Goal: Transaction & Acquisition: Book appointment/travel/reservation

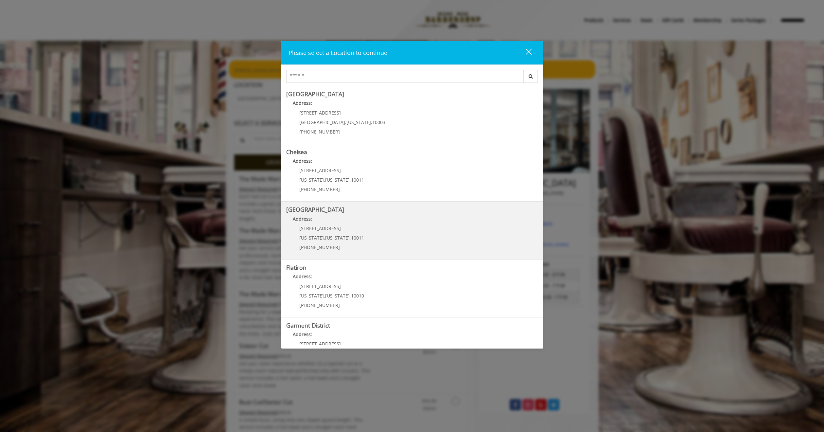
click at [375, 223] on Street "Address:" at bounding box center [412, 220] width 252 height 10
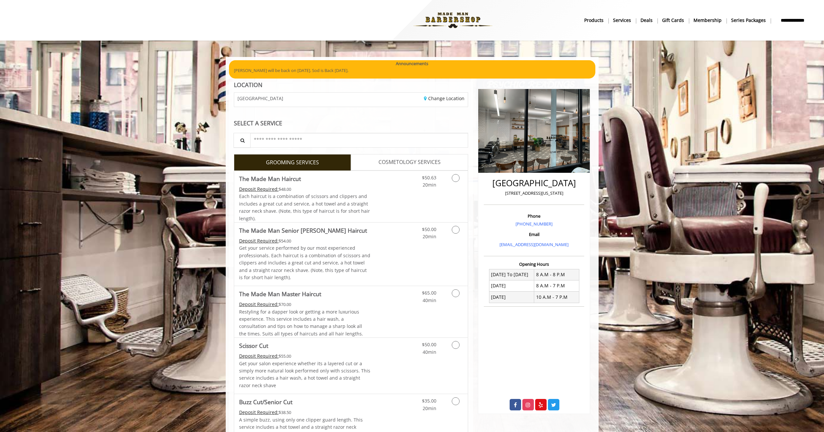
click at [389, 158] on span "COSMETOLOGY SERVICES" at bounding box center [409, 162] width 62 height 9
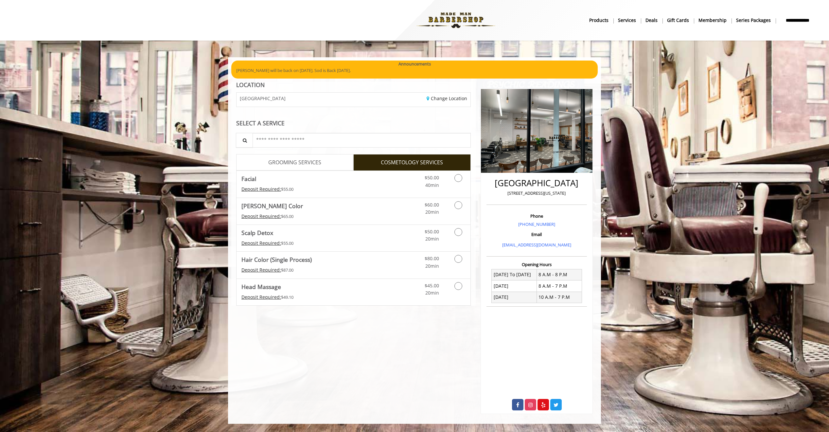
click at [301, 162] on span "GROOMING SERVICES" at bounding box center [294, 162] width 53 height 9
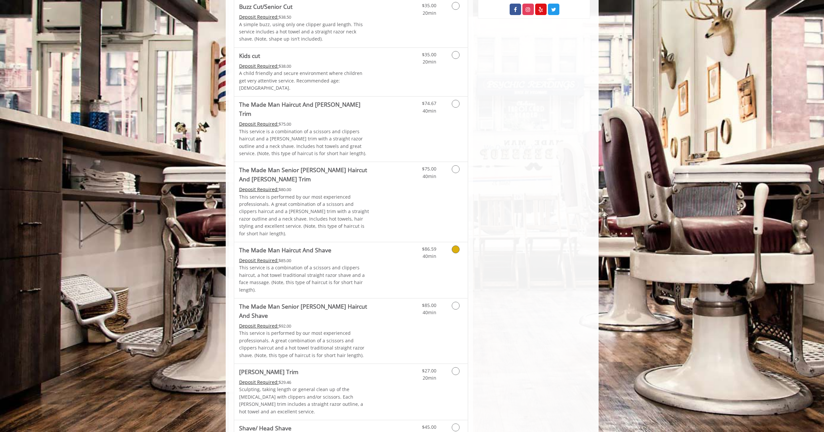
scroll to position [436, 0]
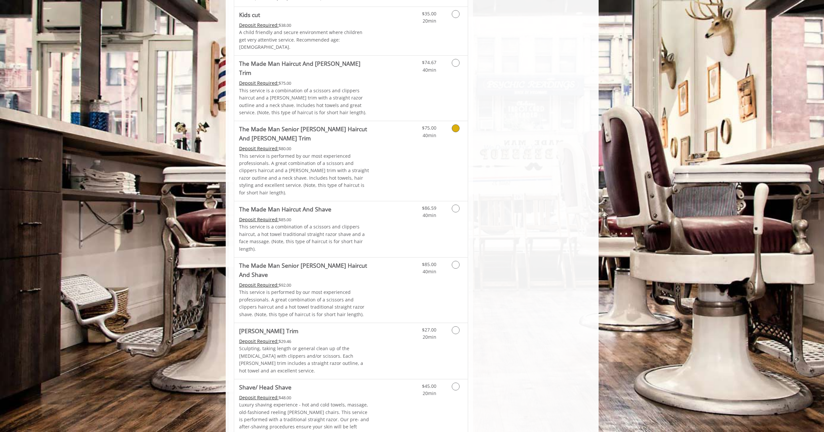
click at [305, 152] on p "This service is performed by our most experienced professionals. A great combin…" at bounding box center [304, 174] width 131 height 44
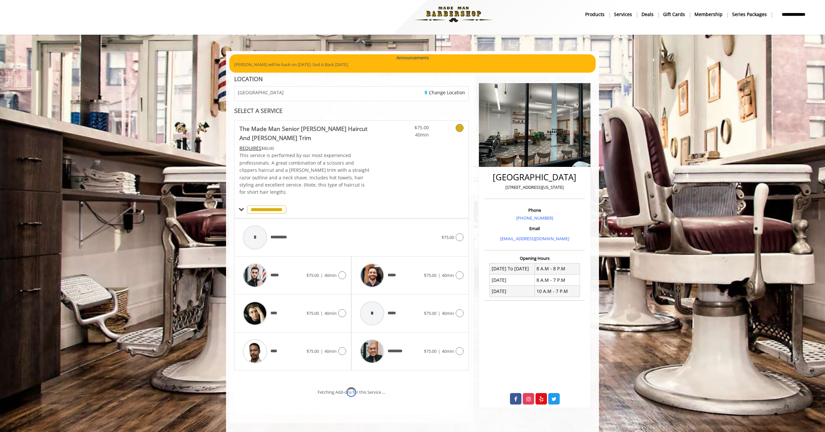
scroll to position [33, 0]
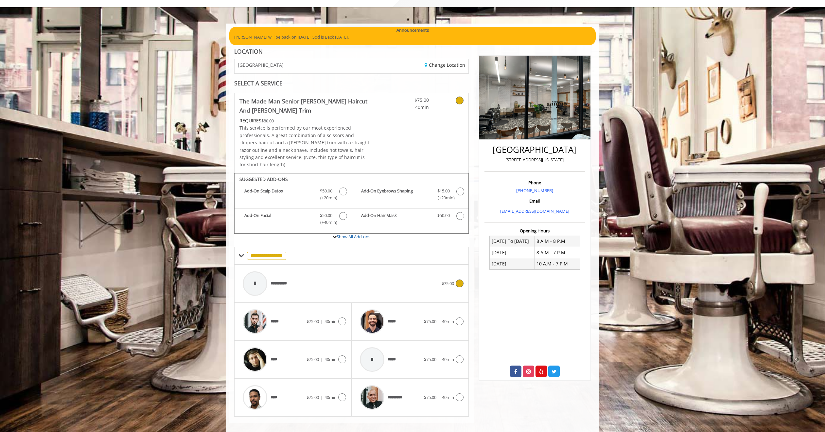
click at [316, 272] on div "**********" at bounding box center [340, 283] width 202 height 31
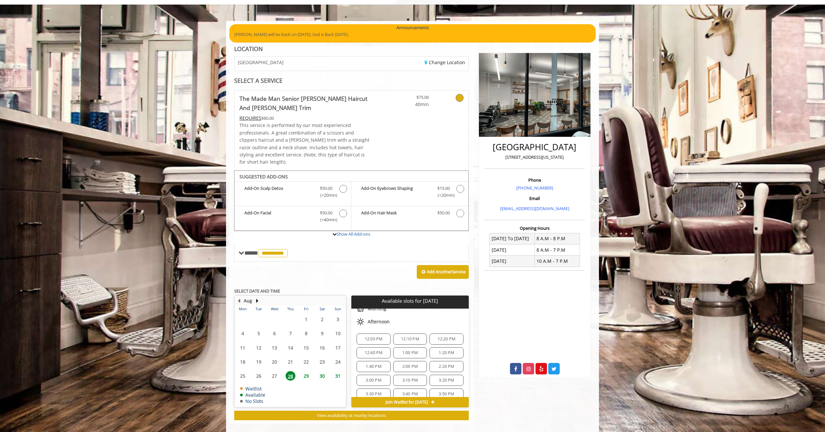
scroll to position [59, 0]
click at [442, 347] on span "2:20 PM" at bounding box center [446, 349] width 15 height 5
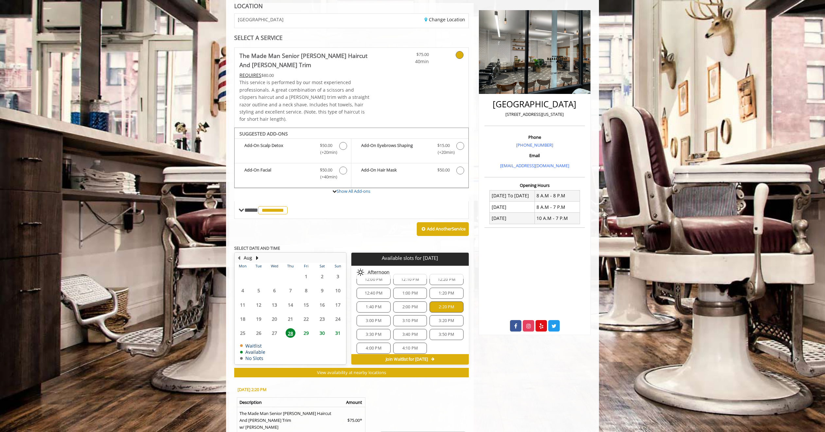
scroll to position [30, 0]
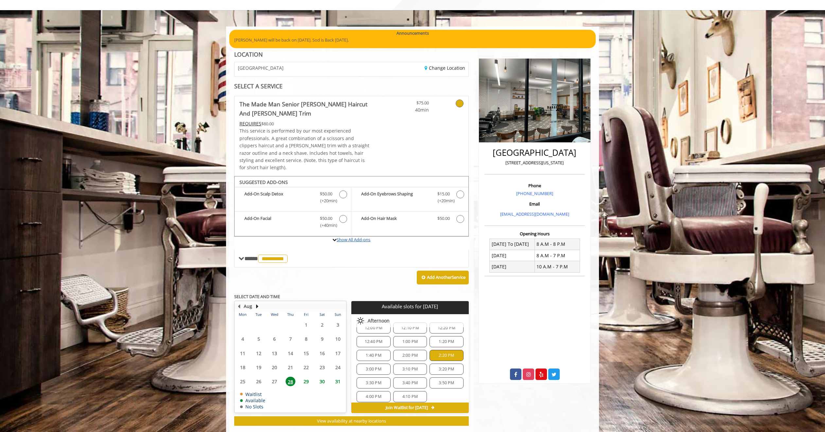
click at [353, 236] on link "Show All Add-ons" at bounding box center [354, 239] width 34 height 6
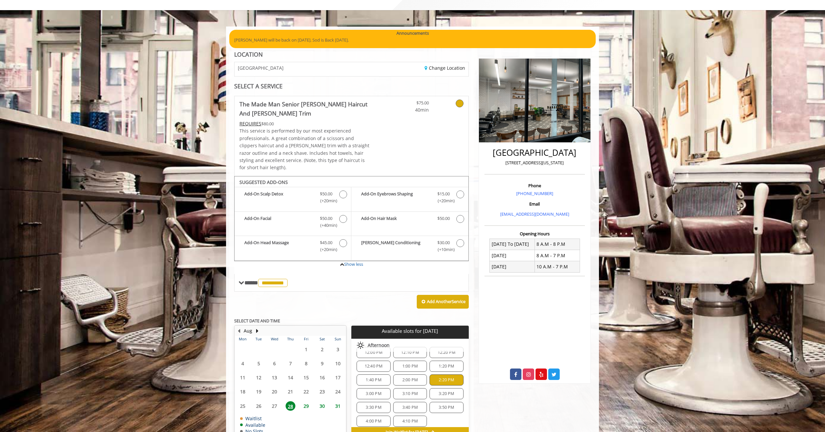
scroll to position [185, 0]
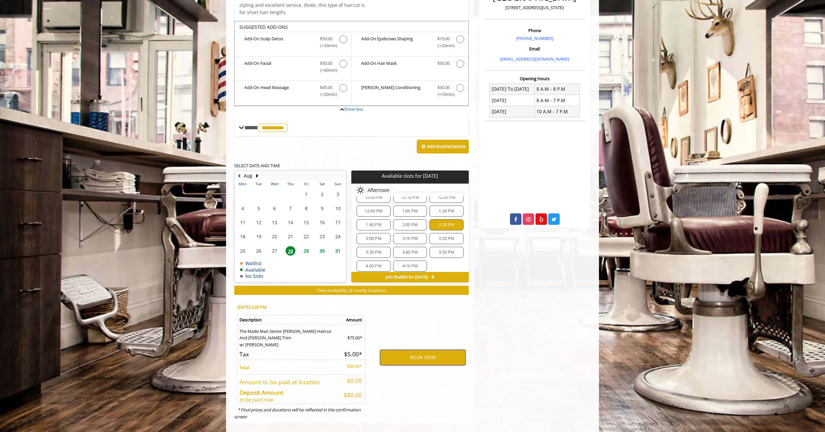
click at [421, 351] on button "BOOK NOW" at bounding box center [422, 357] width 85 height 15
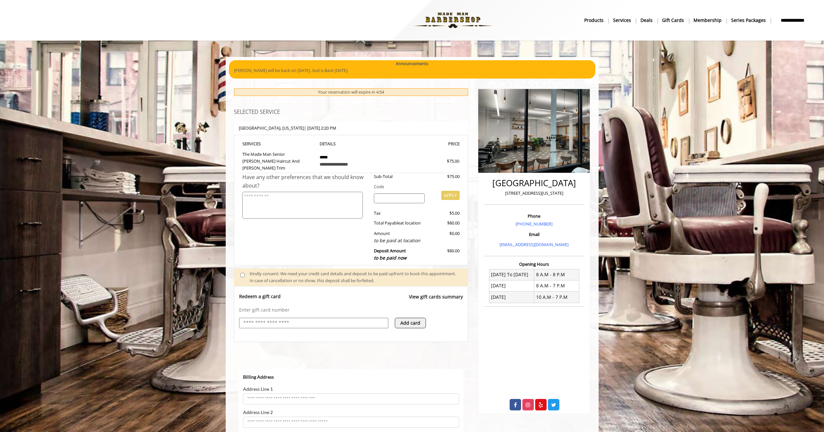
scroll to position [0, 0]
click at [312, 319] on input "text" at bounding box center [314, 323] width 142 height 8
type input "**********"
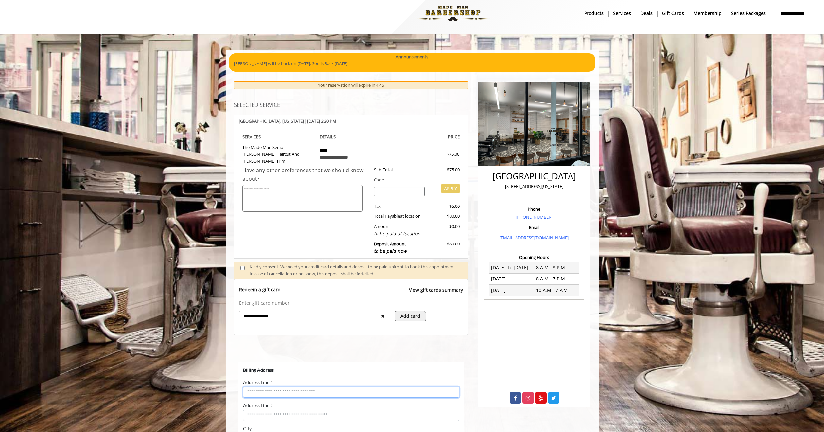
scroll to position [7, 0]
click at [401, 312] on button "Add card" at bounding box center [410, 316] width 31 height 10
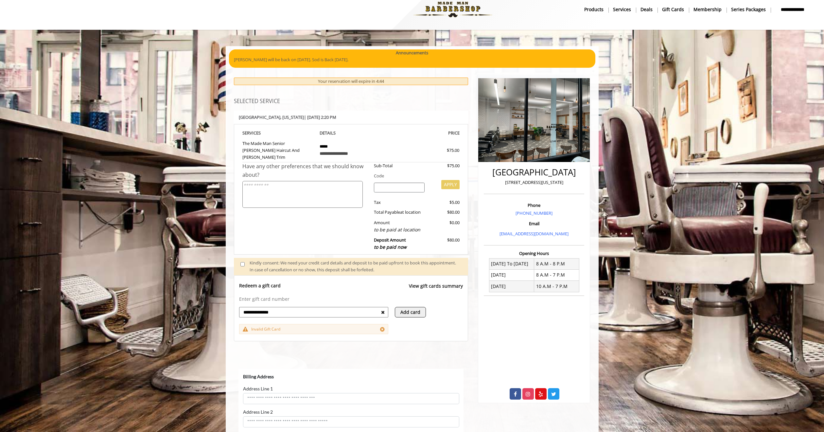
scroll to position [16, 0]
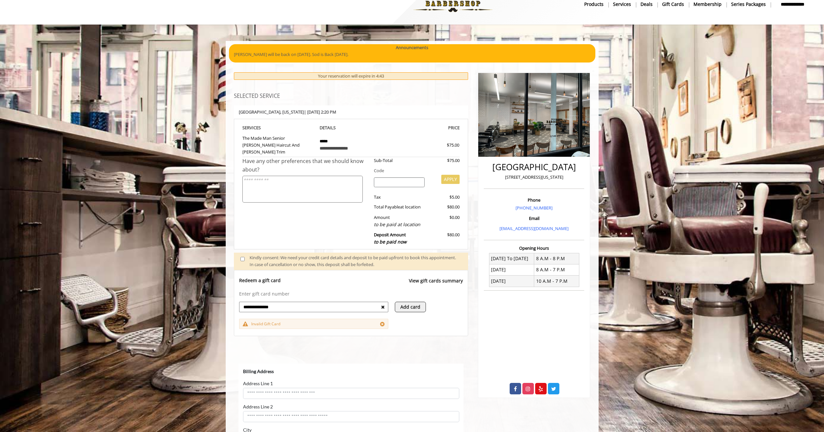
click at [382, 321] on icon at bounding box center [382, 323] width 5 height 5
click at [322, 181] on textarea at bounding box center [302, 189] width 120 height 27
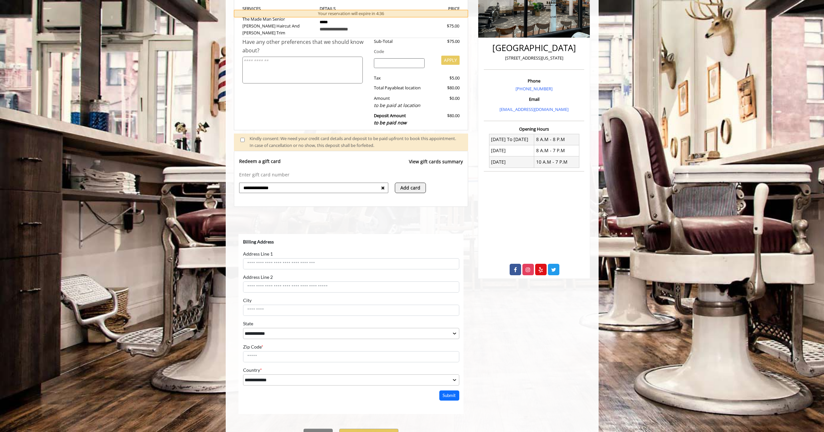
scroll to position [163, 0]
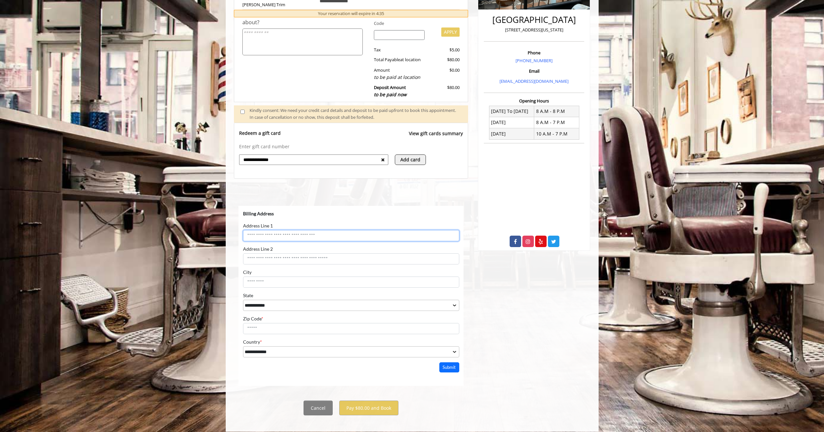
click at [278, 236] on input "Address Line 1" at bounding box center [351, 235] width 216 height 11
type input "**********"
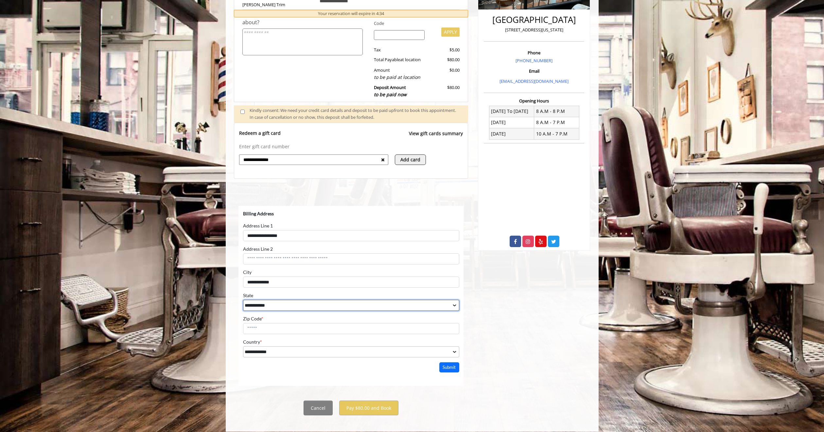
select select "**"
type input "*****"
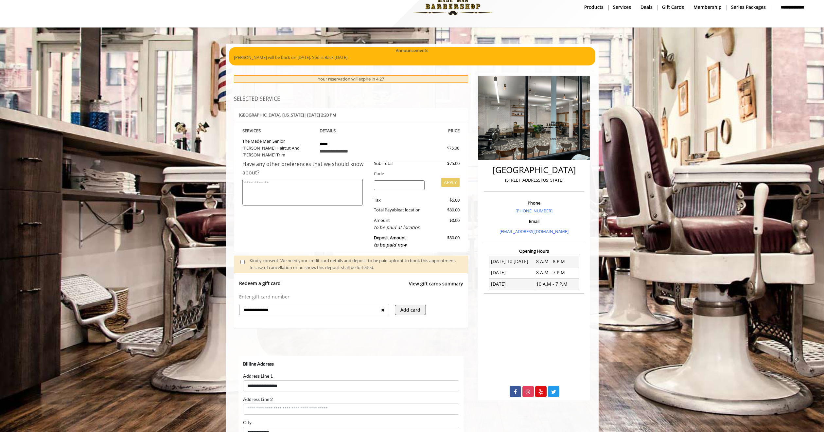
scroll to position [0, 0]
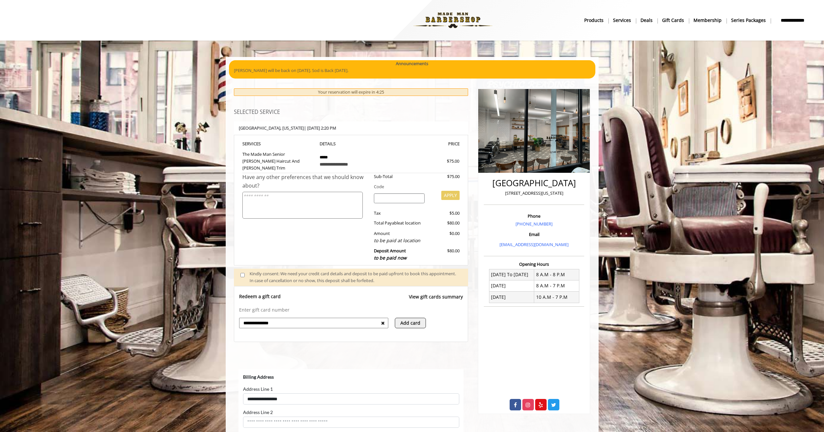
click at [706, 19] on b "Membership" at bounding box center [707, 20] width 28 height 7
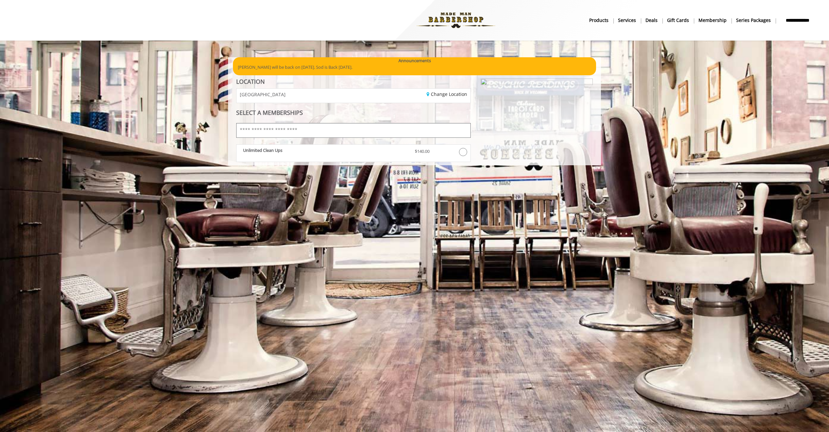
click at [307, 127] on input "text" at bounding box center [353, 130] width 234 height 15
click at [307, 133] on input "text" at bounding box center [353, 130] width 234 height 15
click at [631, 25] on nav "**********" at bounding box center [414, 20] width 810 height 36
click at [630, 20] on b "Services" at bounding box center [627, 20] width 18 height 7
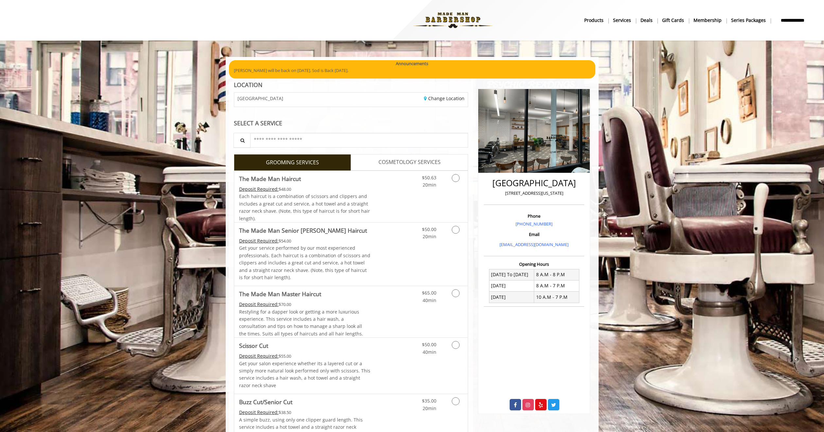
click at [601, 23] on b "products" at bounding box center [593, 20] width 19 height 7
click at [466, 18] on img at bounding box center [453, 20] width 90 height 36
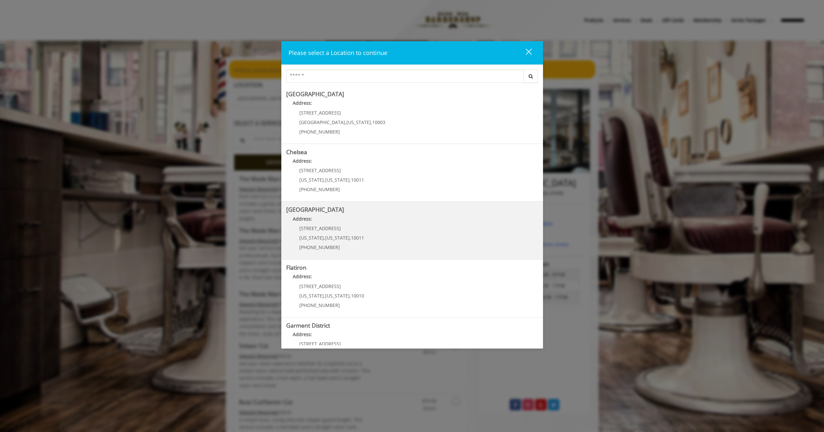
click at [353, 229] on p "267 W 15th St" at bounding box center [331, 228] width 65 height 5
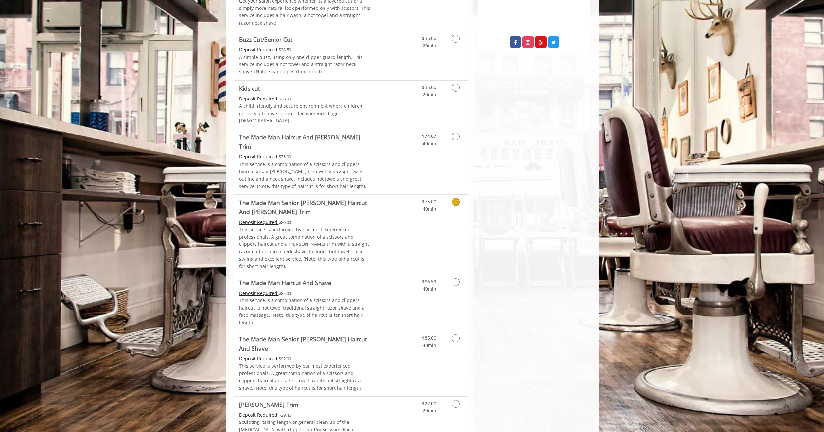
scroll to position [386, 0]
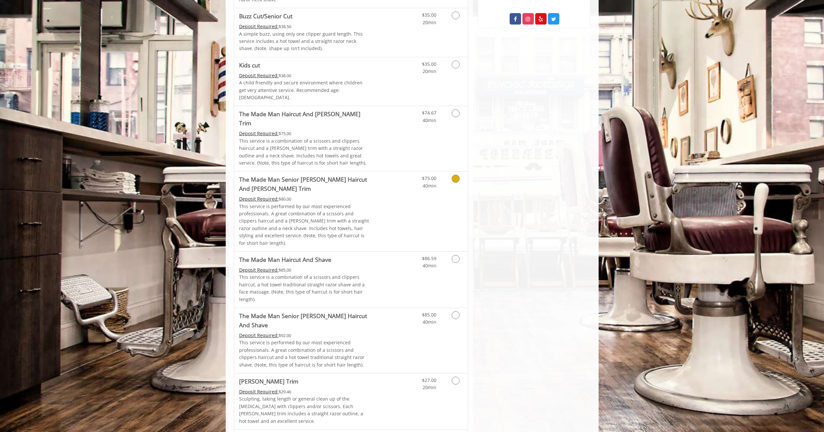
click at [459, 179] on div "$75.00 40min" at bounding box center [438, 211] width 59 height 80
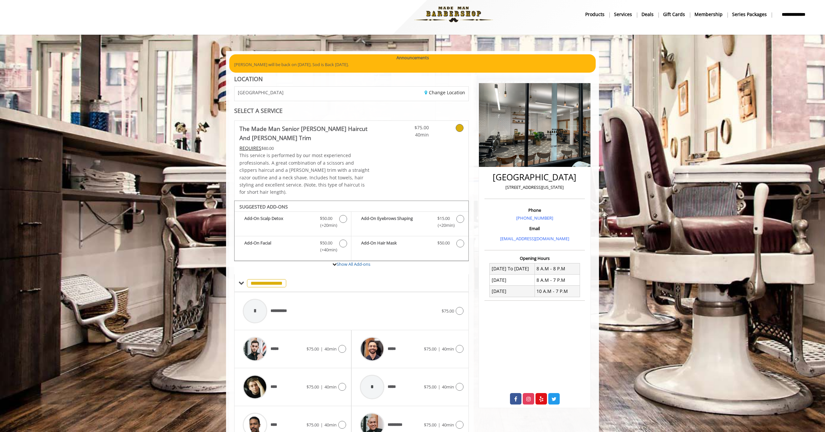
scroll to position [33, 0]
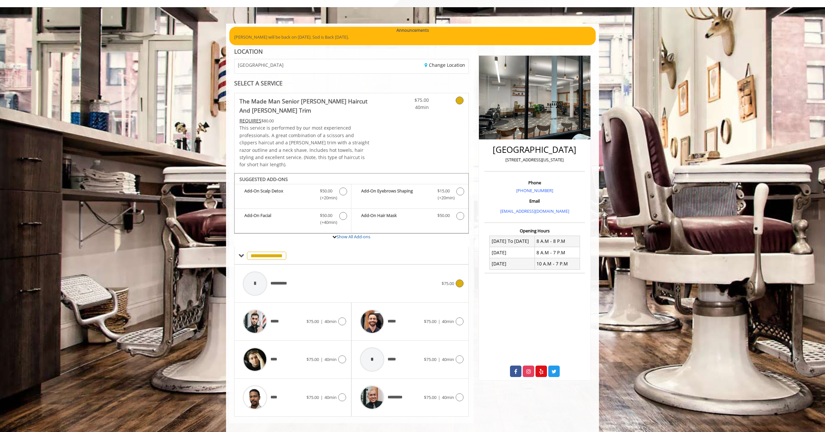
click at [339, 280] on div "**********" at bounding box center [340, 283] width 202 height 31
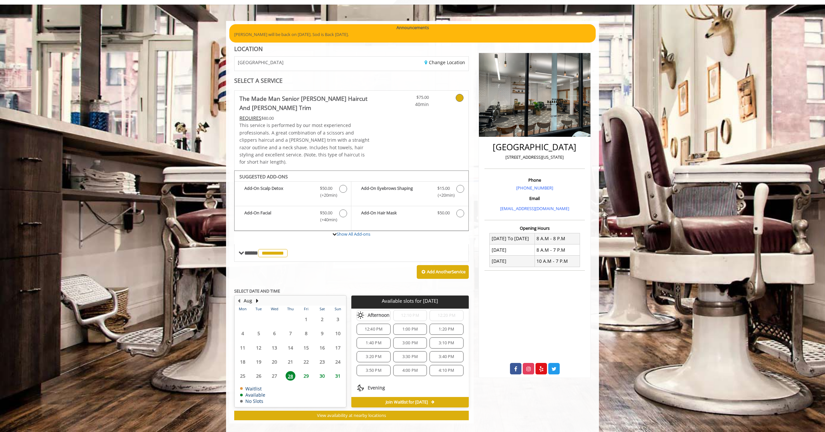
scroll to position [54, 0]
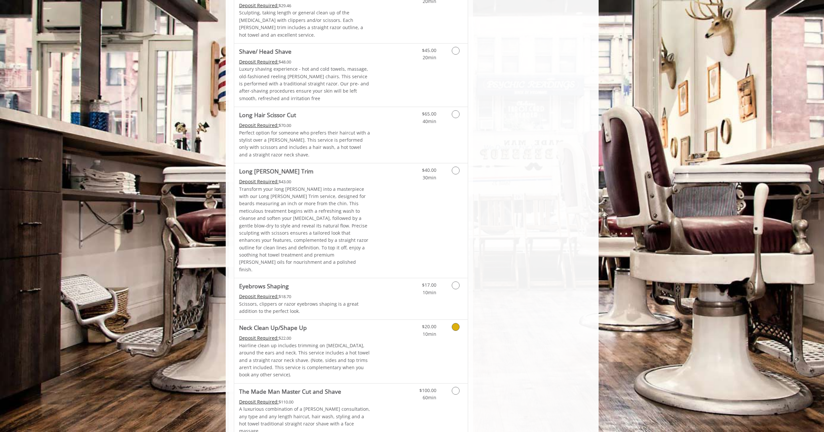
scroll to position [775, 0]
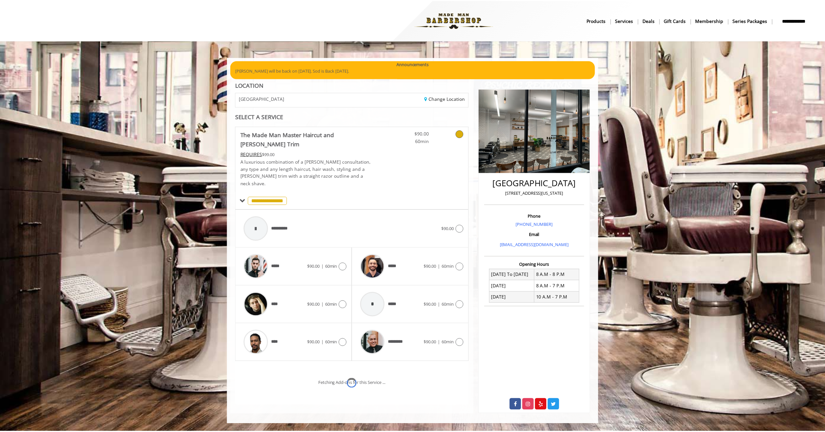
scroll to position [9, 0]
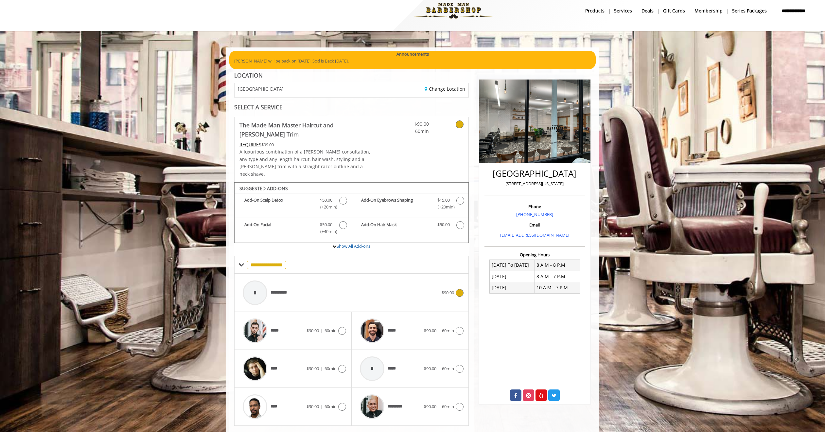
click at [318, 277] on div "**********" at bounding box center [340, 292] width 202 height 31
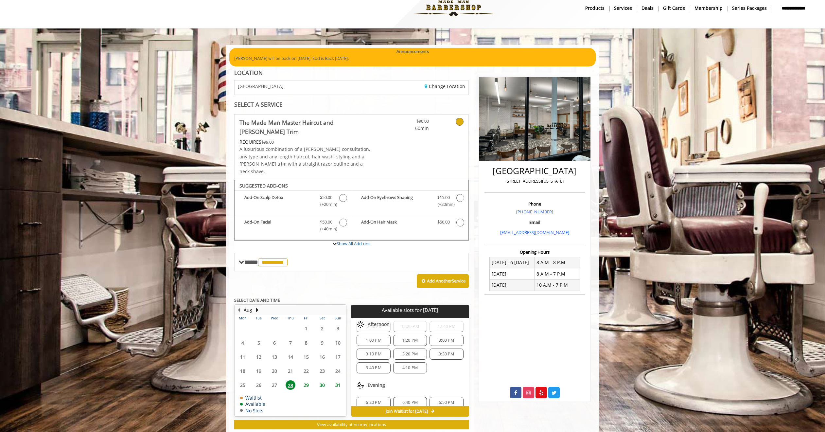
scroll to position [84, 0]
click at [276, 258] on span "**********" at bounding box center [272, 262] width 29 height 8
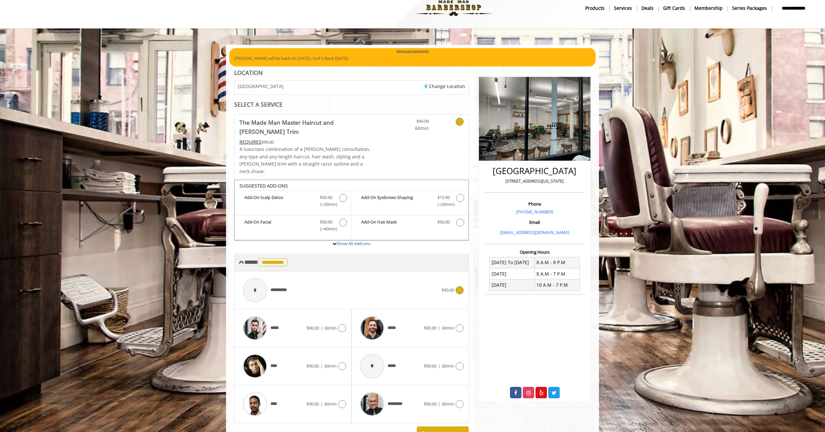
click at [276, 258] on span "**********" at bounding box center [272, 262] width 29 height 8
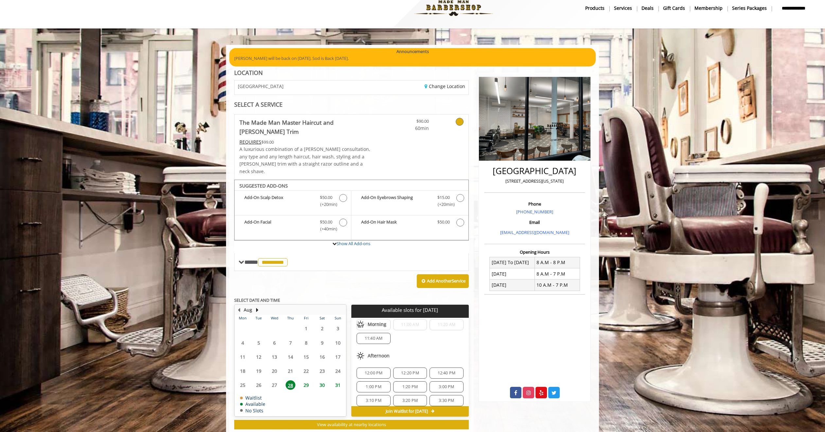
scroll to position [24, 0]
click at [298, 194] on b "Add-On Scalp Detox" at bounding box center [278, 201] width 69 height 14
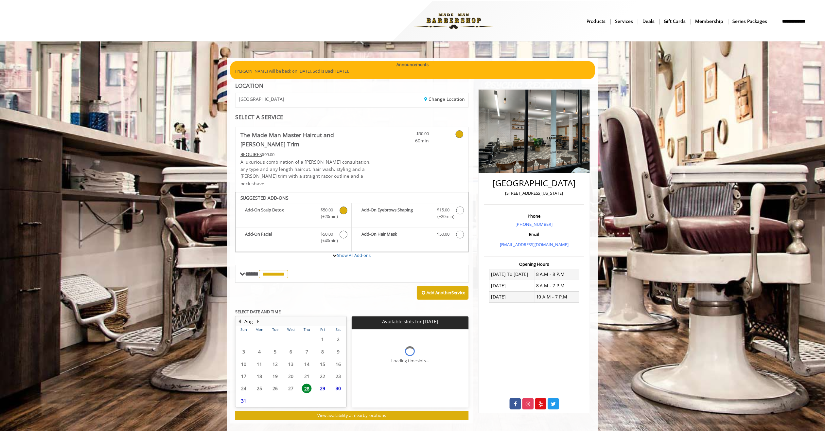
scroll to position [0, 0]
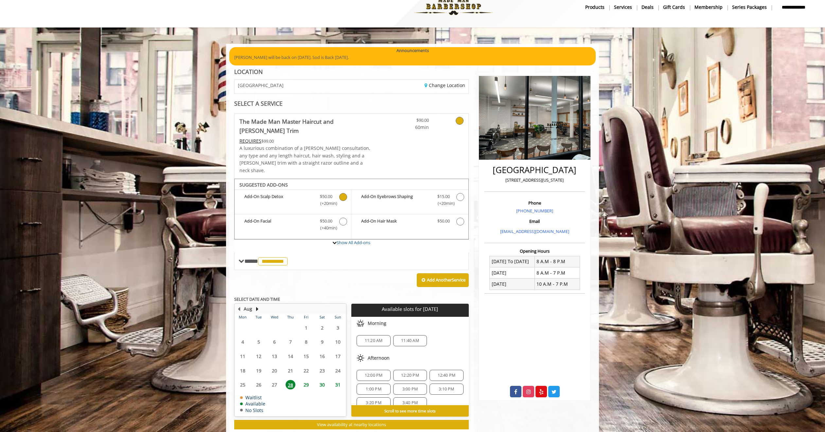
click at [314, 194] on div "Add-On Scalp Detox Discounted Price $50.00 (+20min )" at bounding box center [292, 202] width 117 height 25
click at [330, 193] on span "$50.00" at bounding box center [326, 196] width 12 height 7
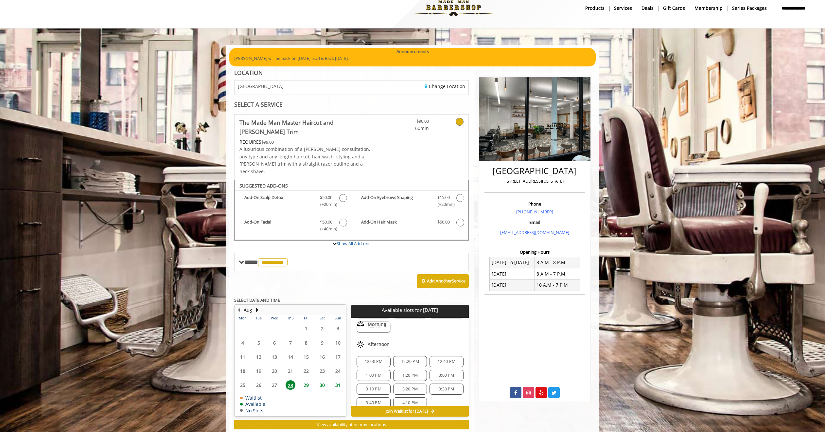
scroll to position [29, 0]
click at [420, 408] on span "Join Waitlist for [DATE]" at bounding box center [407, 410] width 42 height 5
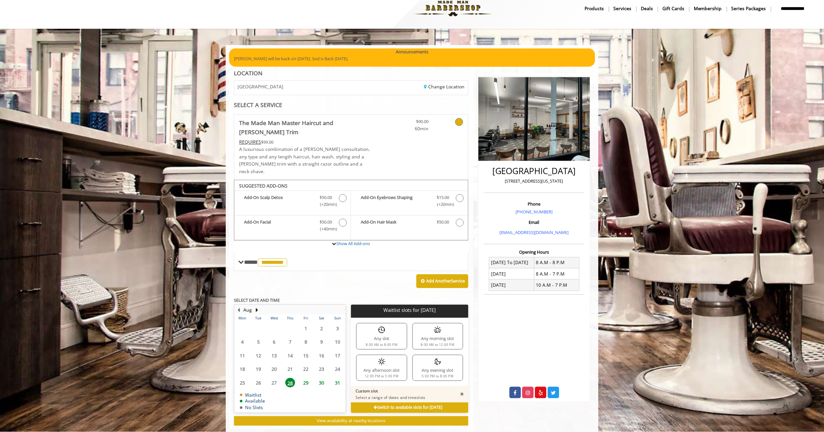
scroll to position [9, 0]
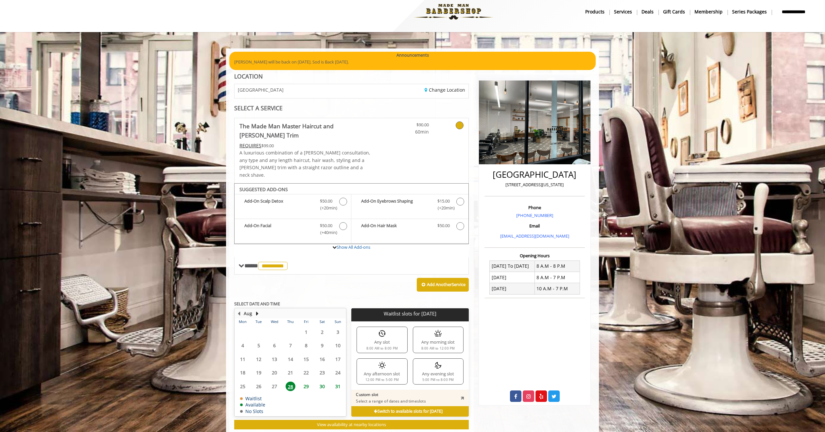
click at [306, 381] on span "29" at bounding box center [306, 385] width 10 height 9
click at [289, 381] on span "28" at bounding box center [291, 385] width 10 height 9
click at [379, 326] on div "Any slot 8:00 AM to 8:00 PM" at bounding box center [381, 339] width 51 height 26
click at [393, 398] on p "Select a range of dates and timeslots" at bounding box center [391, 400] width 70 height 5
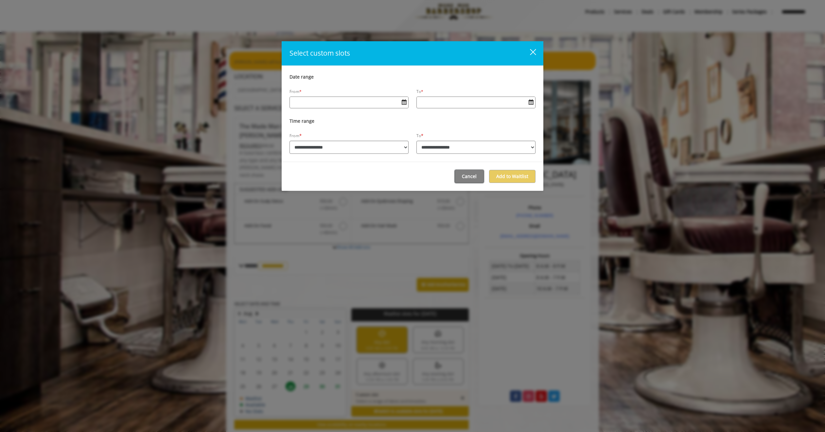
click at [470, 175] on div "Cancel Add to Waitlist" at bounding box center [413, 176] width 262 height 29
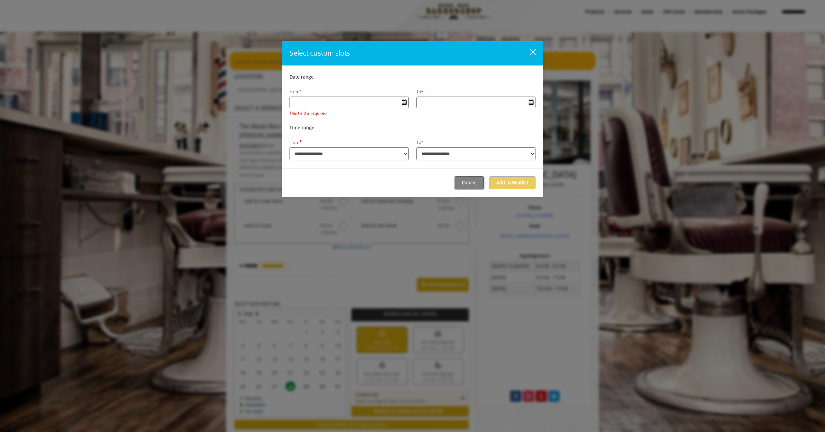
click at [463, 186] on button "Cancel" at bounding box center [469, 182] width 29 height 13
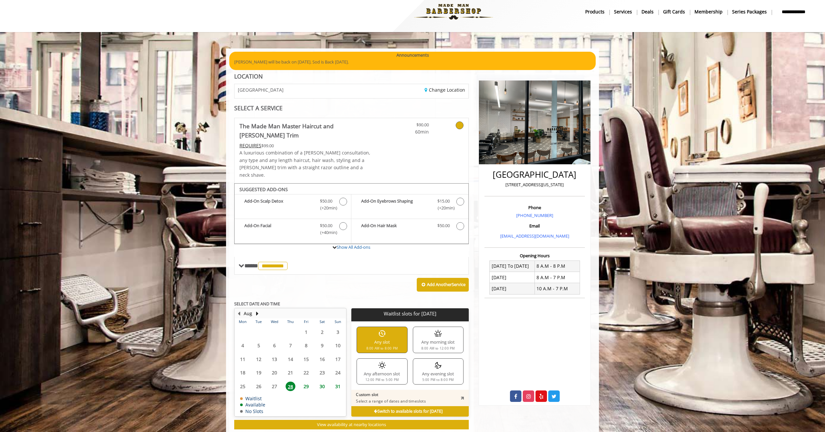
click at [460, 125] on icon at bounding box center [460, 125] width 8 height 8
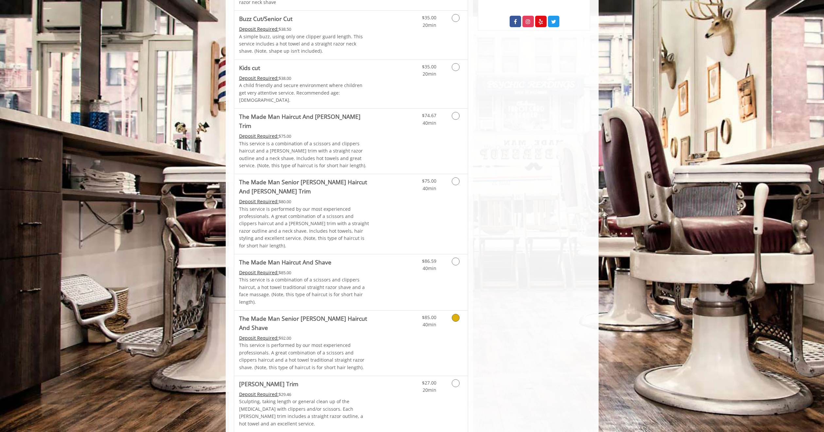
scroll to position [501, 0]
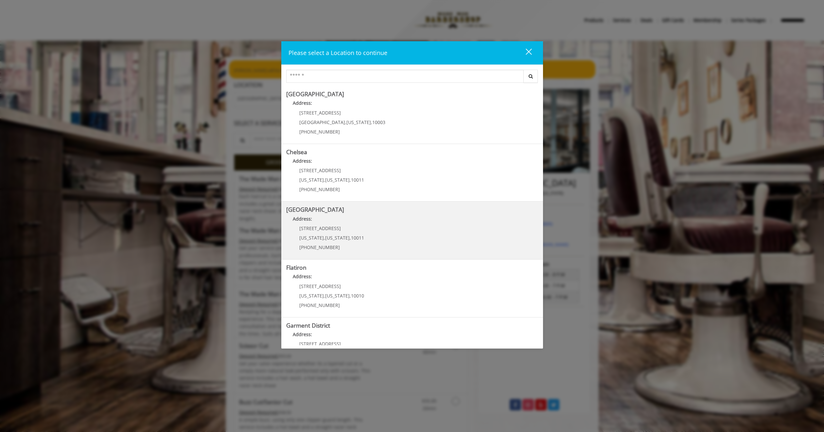
click at [337, 246] on p "[PHONE_NUMBER]" at bounding box center [331, 247] width 65 height 5
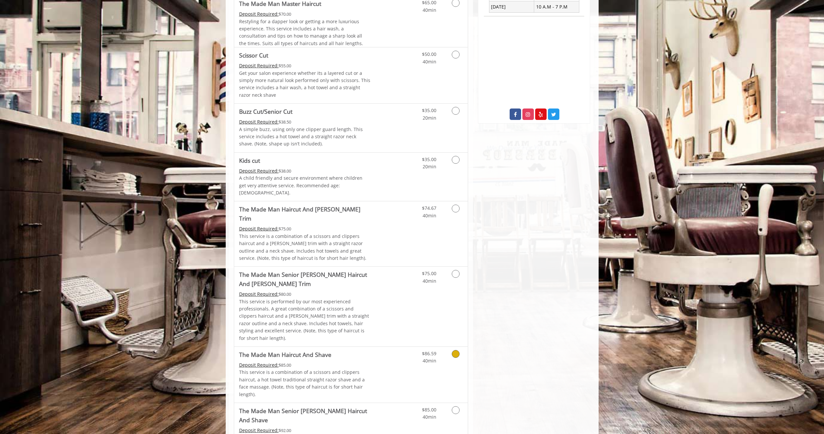
scroll to position [329, 0]
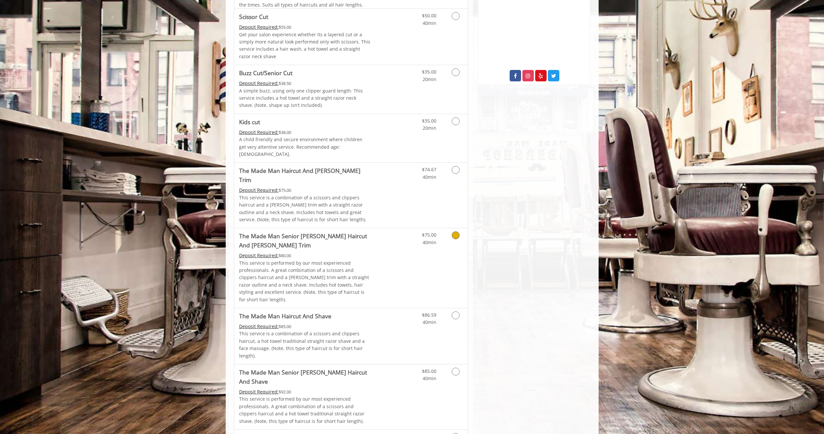
click at [368, 260] on p "This service is performed by our most experienced professionals. A great combin…" at bounding box center [304, 282] width 131 height 44
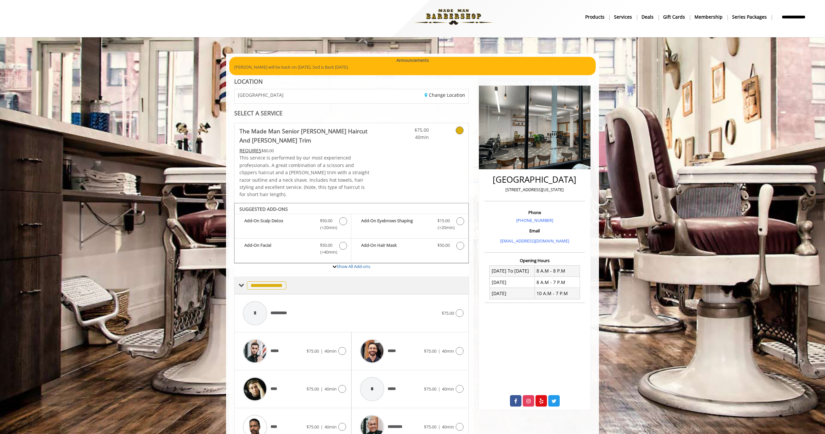
scroll to position [31, 0]
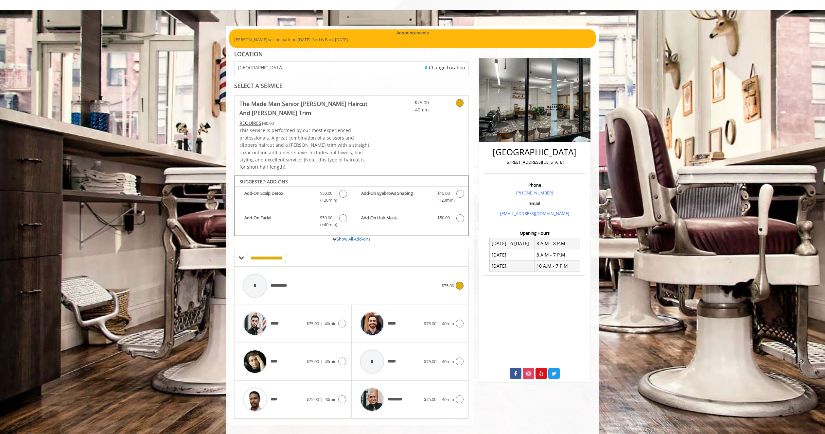
click at [296, 278] on div "**********" at bounding box center [340, 285] width 202 height 31
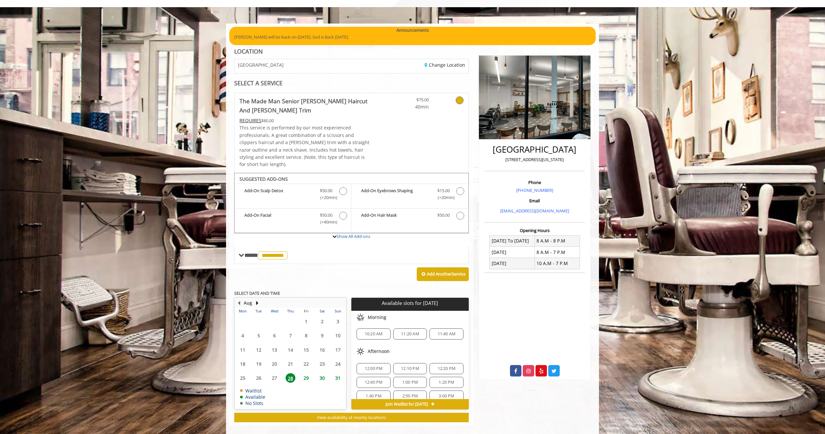
scroll to position [1, 0]
click at [417, 331] on span "11:20 AM" at bounding box center [410, 333] width 28 height 5
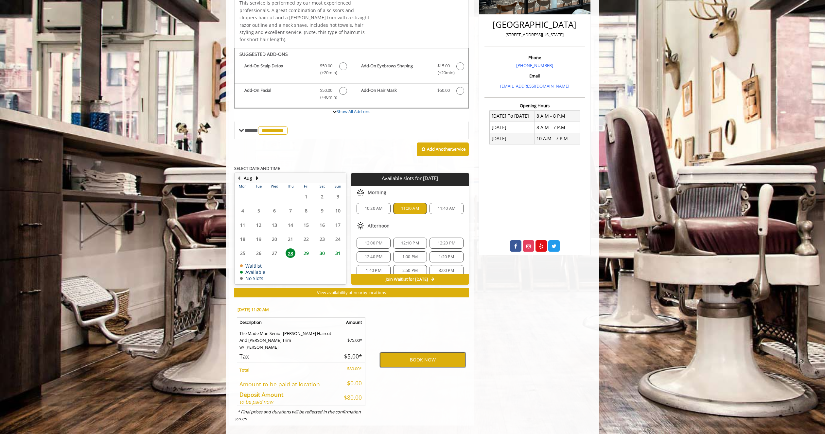
click at [416, 353] on button "BOOK NOW" at bounding box center [422, 360] width 85 height 15
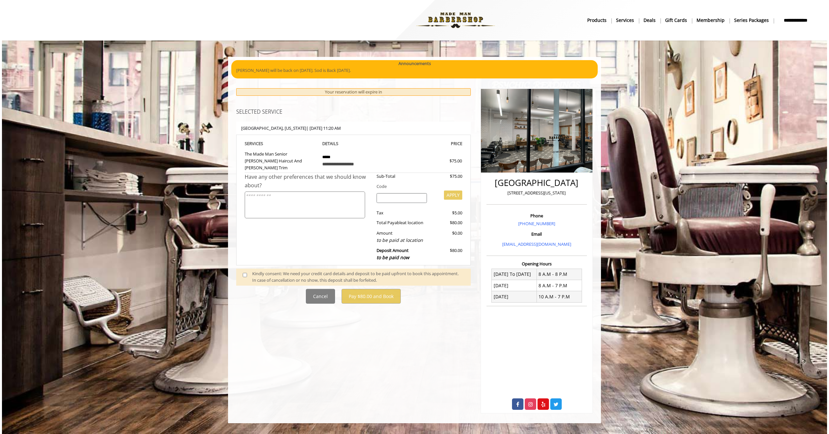
scroll to position [0, 0]
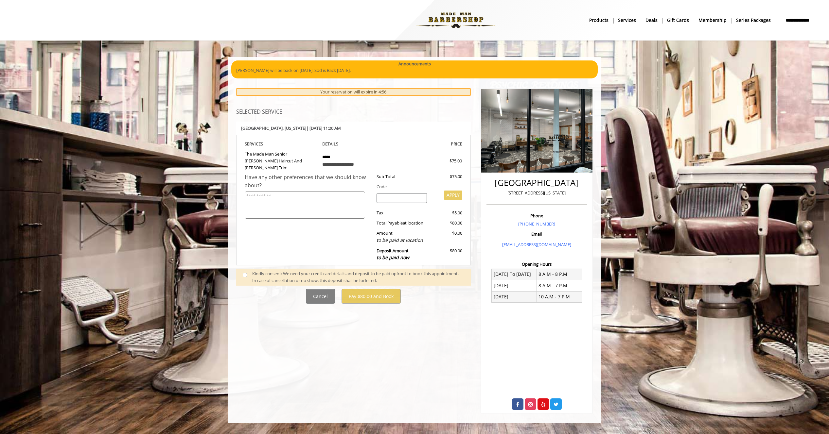
click at [793, 17] on b "**********" at bounding box center [797, 20] width 35 height 7
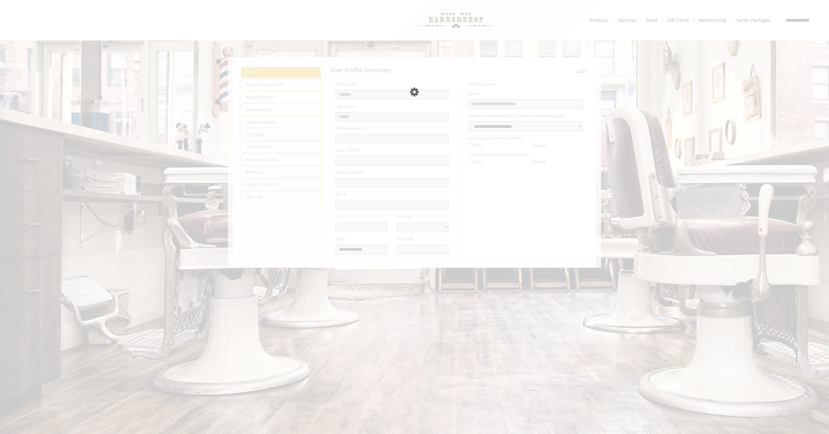
select select "***"
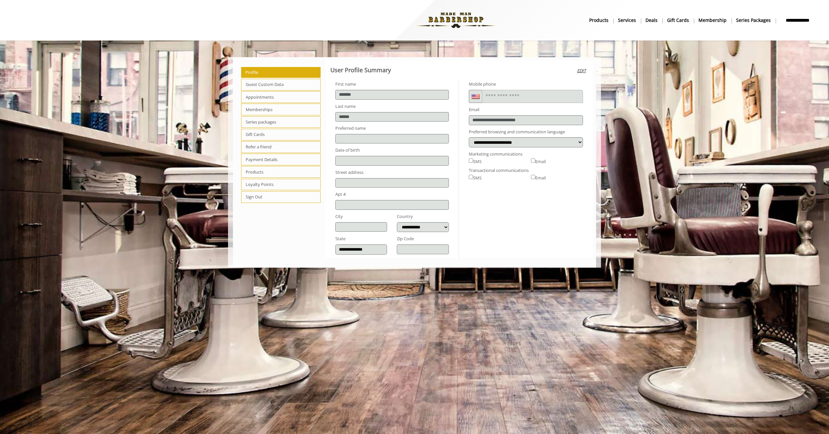
click at [258, 161] on span "Payment Details" at bounding box center [280, 160] width 79 height 12
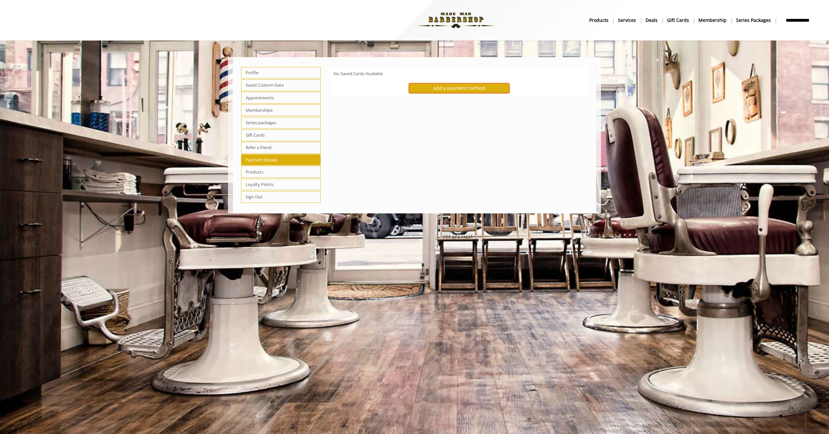
click at [485, 91] on div "Add a payment method" at bounding box center [459, 87] width 100 height 9
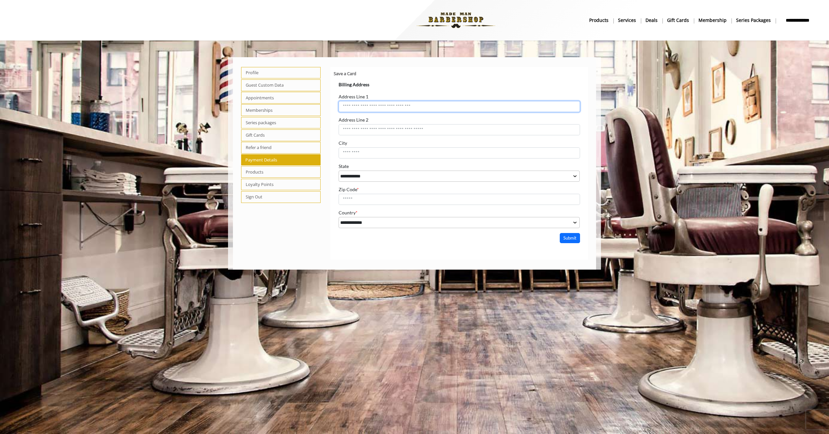
click at [384, 105] on input "Address Line 1" at bounding box center [458, 106] width 241 height 11
click at [347, 73] on b "Save a Card" at bounding box center [345, 74] width 23 height 6
click at [274, 86] on span "Guest Custom Data" at bounding box center [280, 85] width 79 height 12
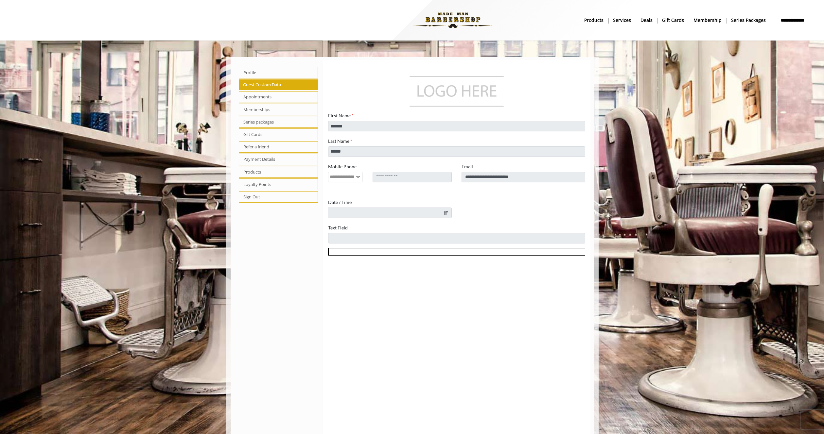
click at [276, 97] on span "Appointments" at bounding box center [278, 97] width 79 height 12
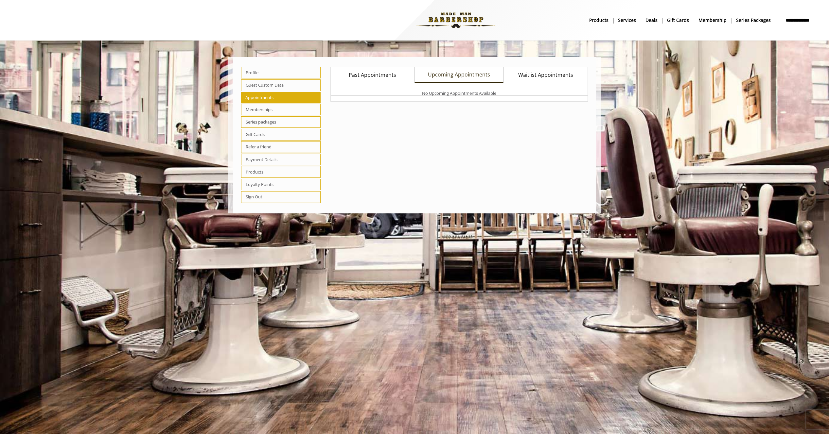
click at [275, 119] on span "Series packages" at bounding box center [280, 122] width 79 height 12
select select "*"
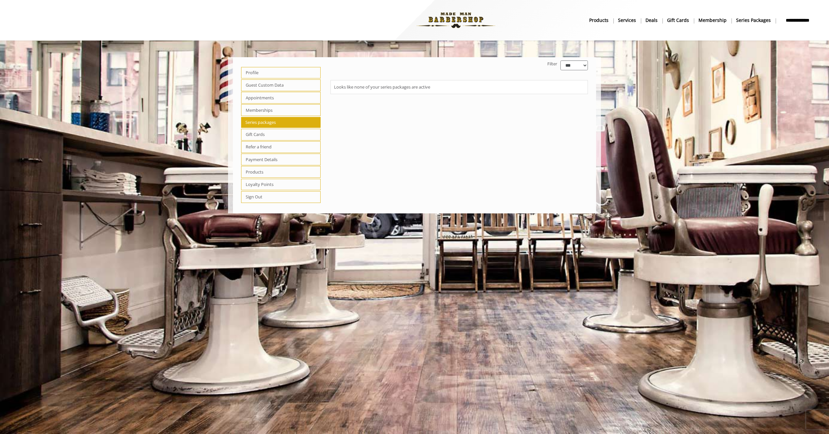
click at [271, 160] on span "Payment Details" at bounding box center [280, 160] width 79 height 12
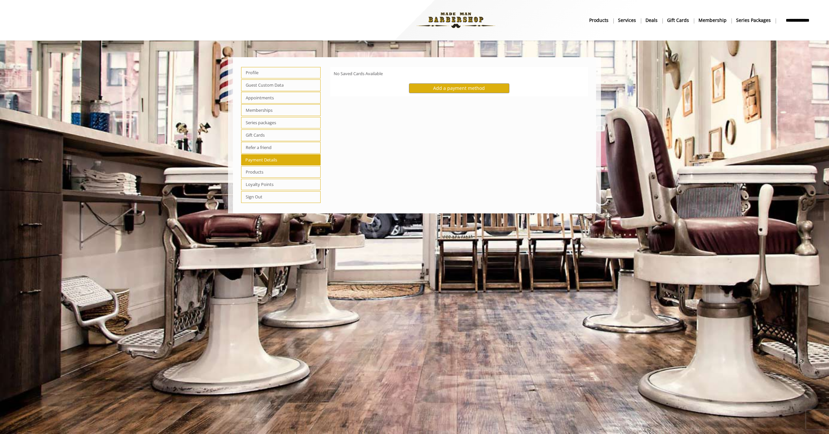
click at [281, 171] on span "Products" at bounding box center [280, 172] width 79 height 12
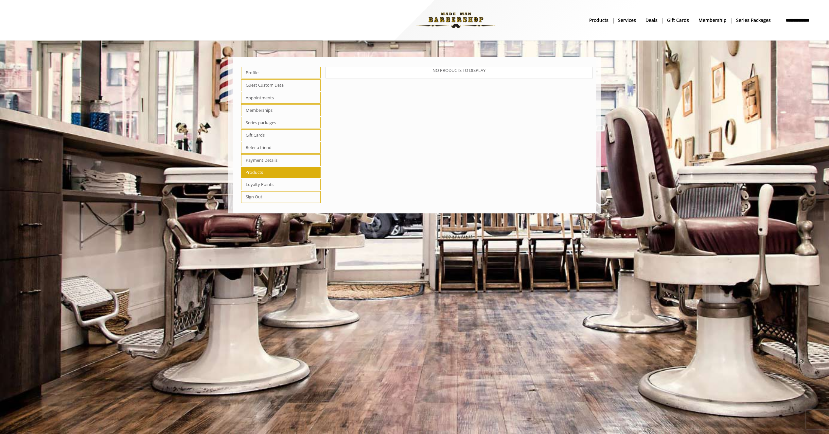
click at [279, 159] on span "Payment Details" at bounding box center [280, 160] width 79 height 12
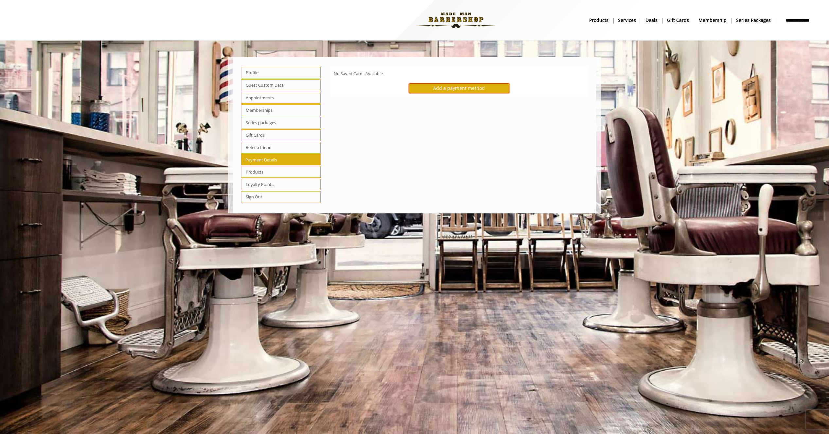
click at [449, 91] on span "Add a payment method" at bounding box center [459, 88] width 52 height 6
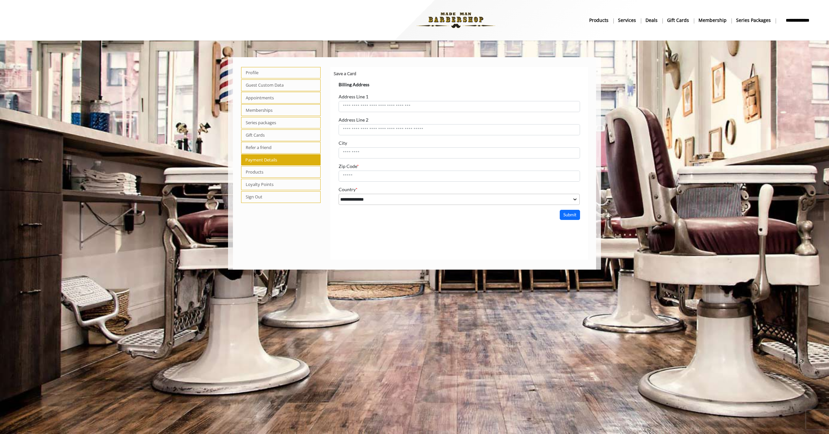
select select "***"
click at [388, 110] on input "Address Line 1" at bounding box center [458, 106] width 241 height 11
type input "**********"
select select "**"
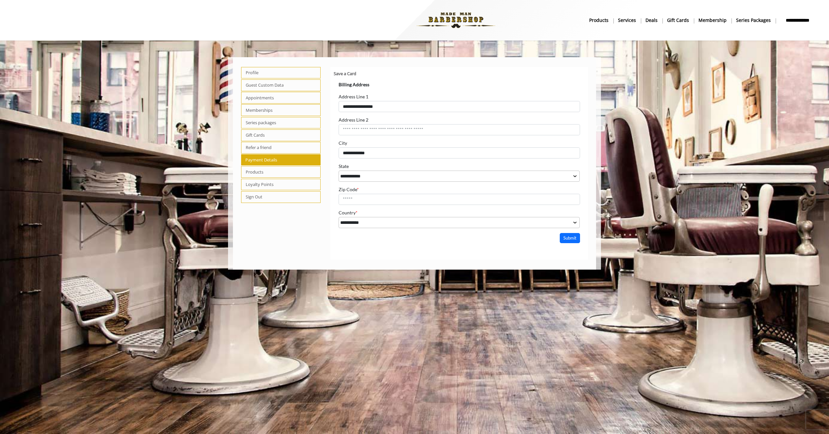
type input "*****"
click at [567, 237] on button "Submit" at bounding box center [569, 238] width 20 height 10
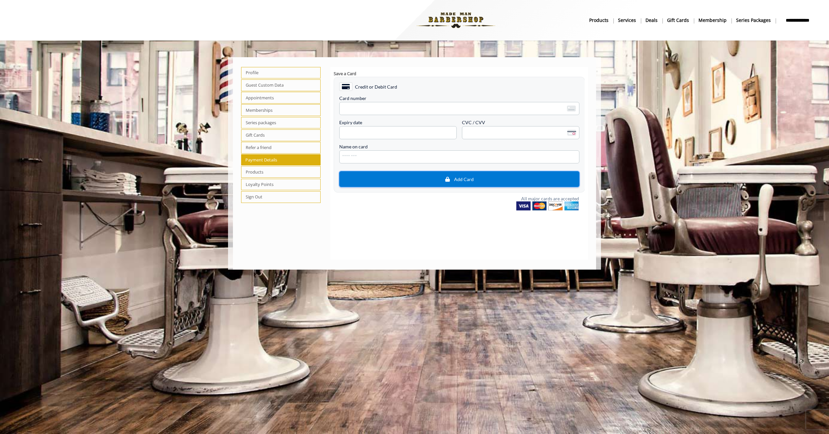
click at [455, 182] on button "Add Card" at bounding box center [459, 179] width 240 height 16
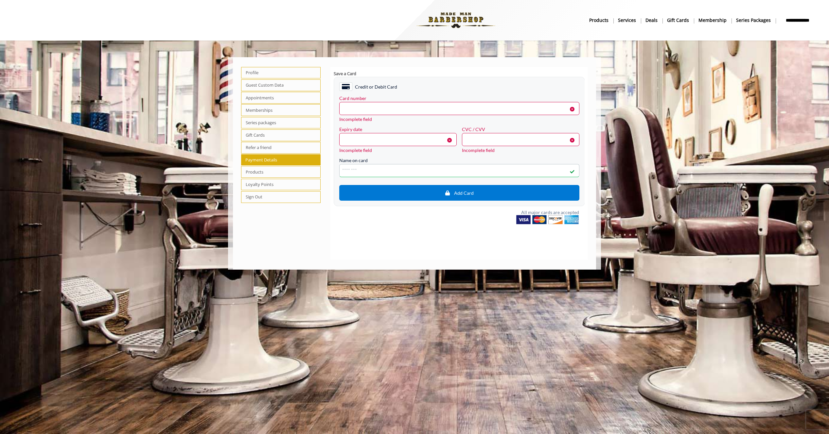
type input "**********"
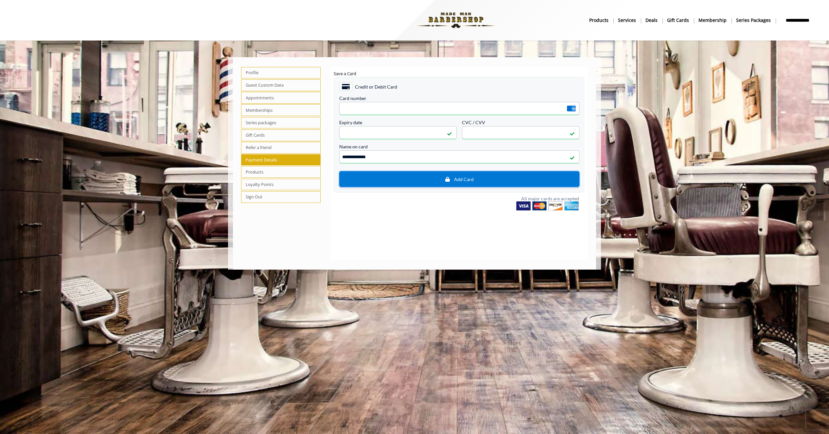
click at [432, 179] on span "Add Card" at bounding box center [459, 179] width 230 height 6
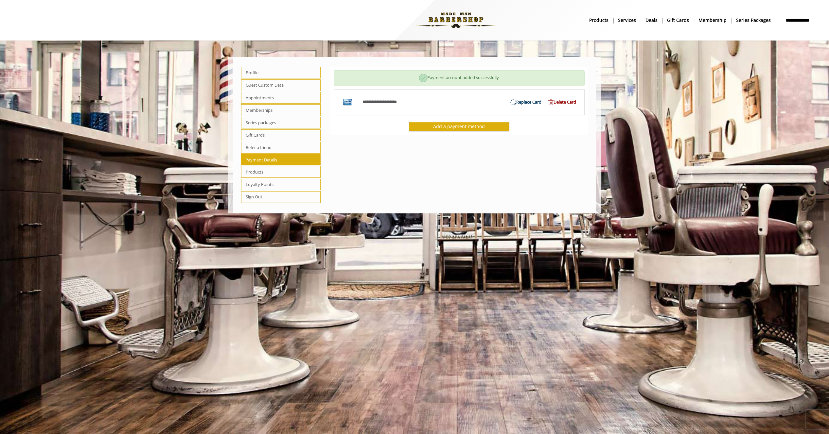
click at [605, 21] on b "products" at bounding box center [598, 20] width 19 height 7
click at [624, 19] on b "Services" at bounding box center [627, 20] width 18 height 7
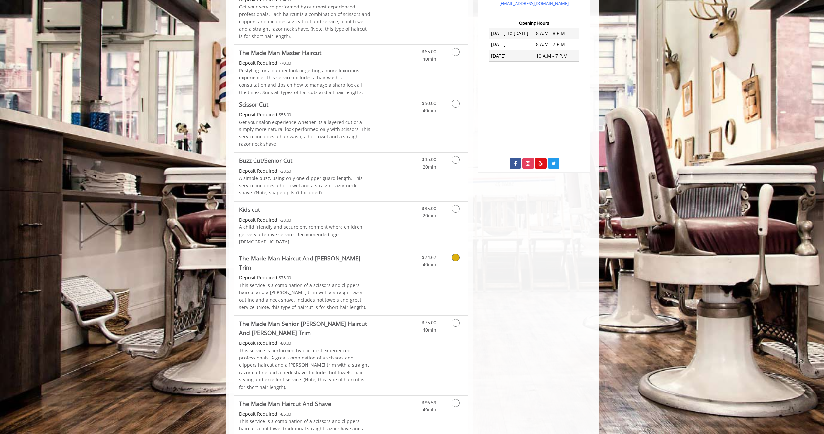
scroll to position [279, 0]
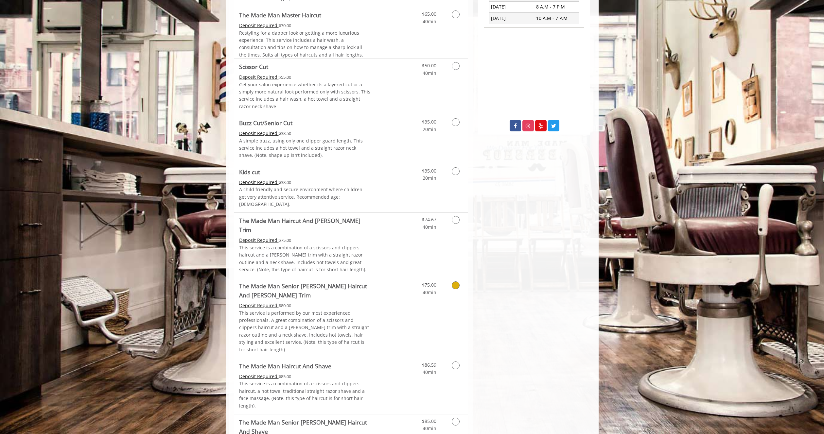
click at [344, 284] on link "The Made Man Senior [PERSON_NAME] Haircut And [PERSON_NAME] Trim Deposit Requir…" at bounding box center [304, 318] width 131 height 80
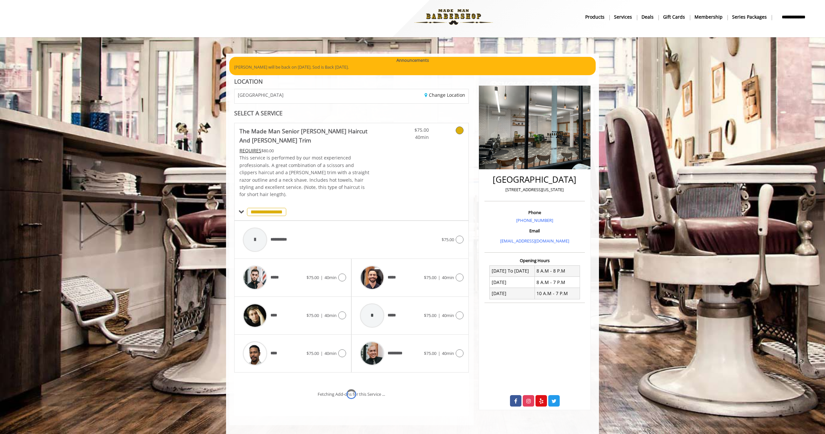
scroll to position [31, 0]
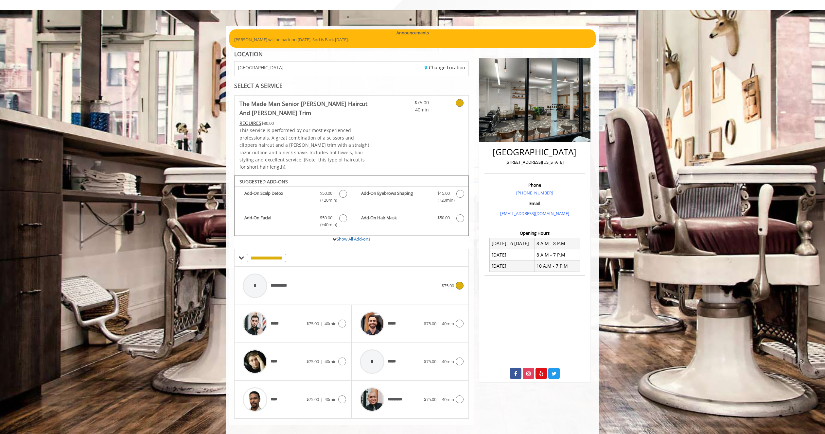
click at [305, 279] on div "**********" at bounding box center [340, 285] width 202 height 31
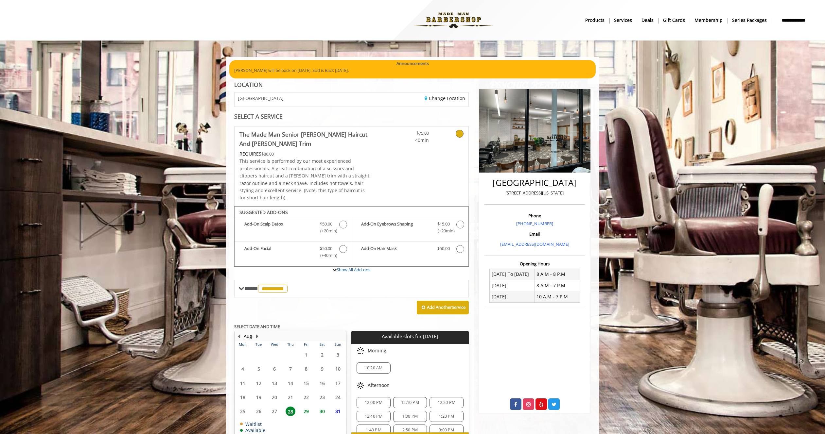
scroll to position [33, 0]
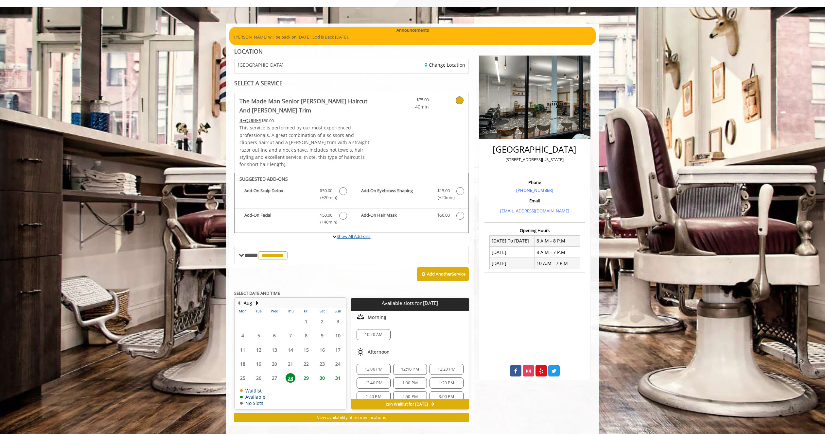
click at [340, 234] on link "Show All Add-ons" at bounding box center [354, 237] width 34 height 6
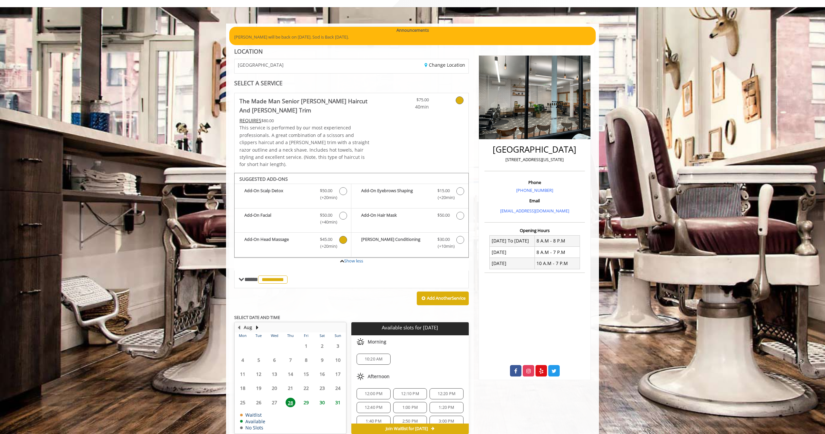
click at [298, 236] on b "Add-On Head Massage" at bounding box center [278, 243] width 69 height 14
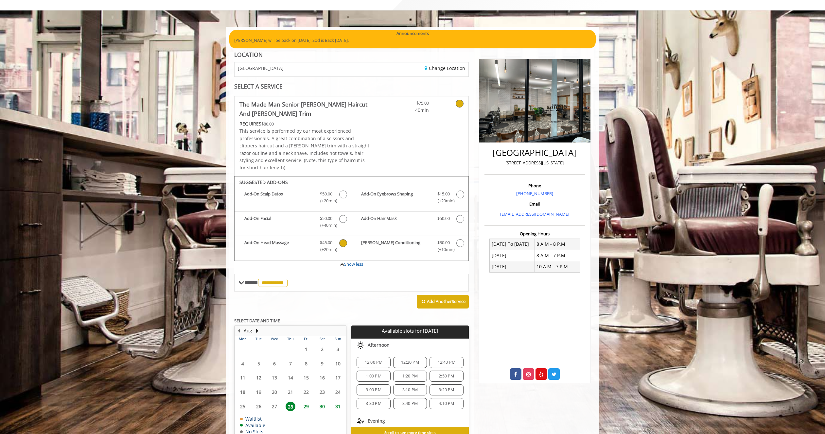
scroll to position [59, 0]
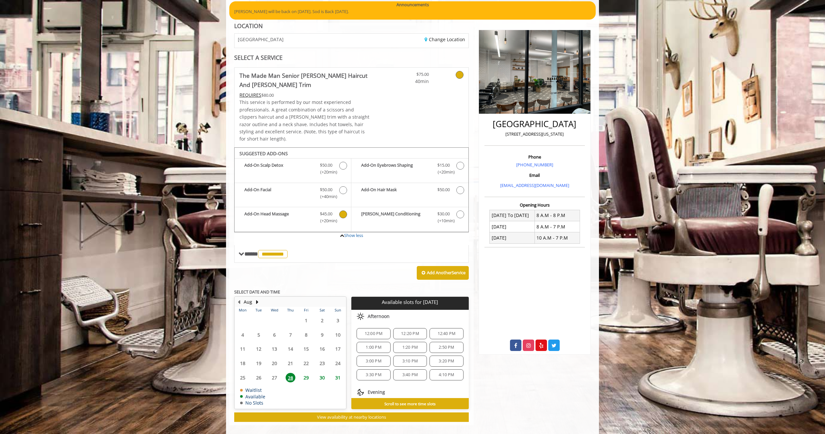
click at [367, 331] on span "12:00 PM" at bounding box center [374, 333] width 18 height 5
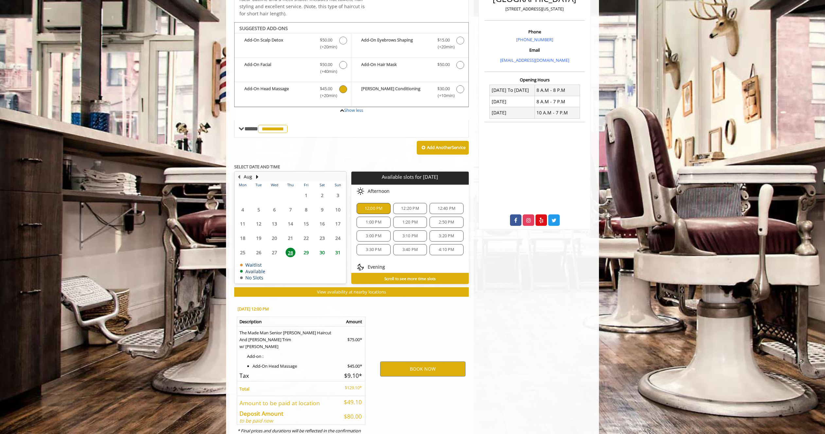
scroll to position [203, 0]
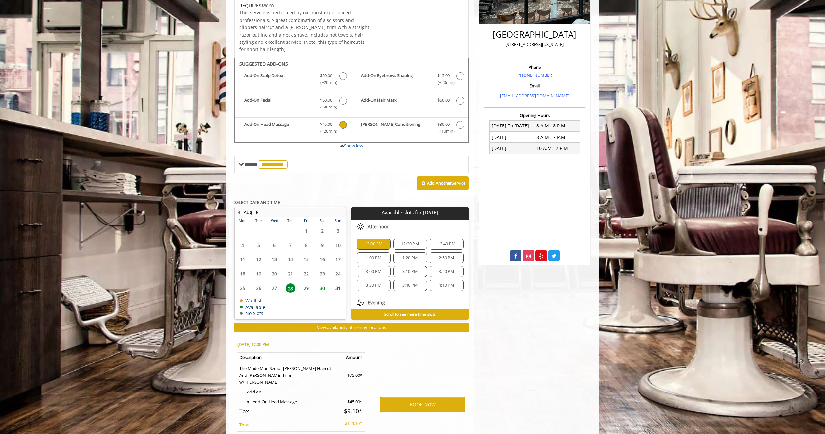
click at [338, 124] on span "Discounted Price $45.00 (+20min )" at bounding box center [326, 128] width 26 height 14
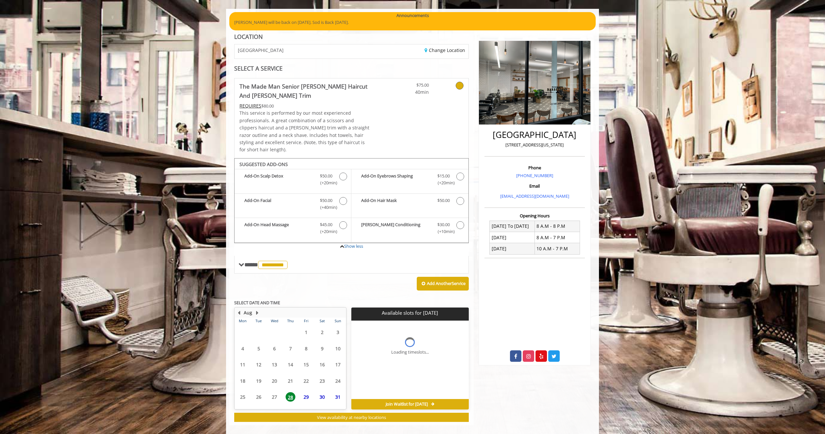
scroll to position [58, 0]
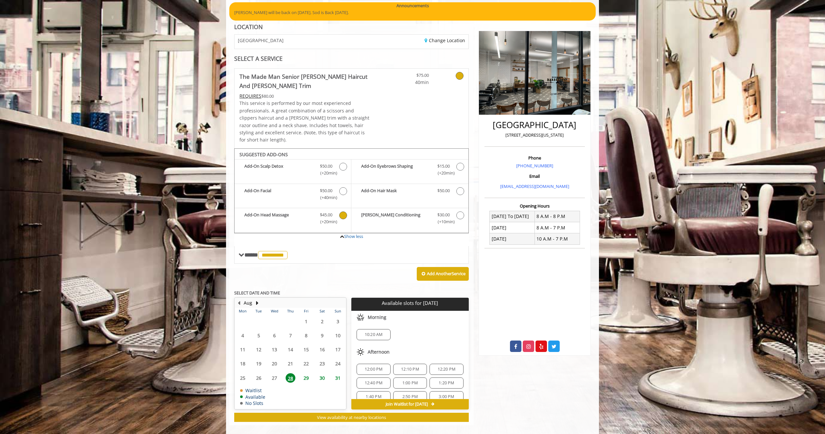
click at [335, 218] on span "(+20min )" at bounding box center [326, 221] width 19 height 7
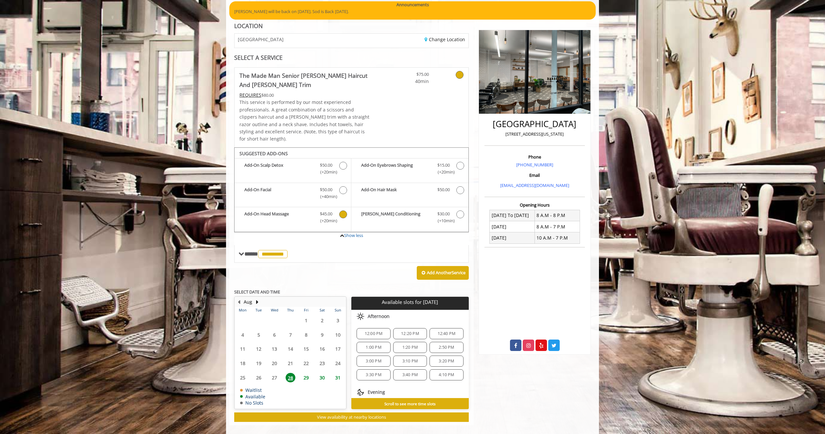
click at [385, 331] on span "12:00 PM" at bounding box center [373, 333] width 28 height 5
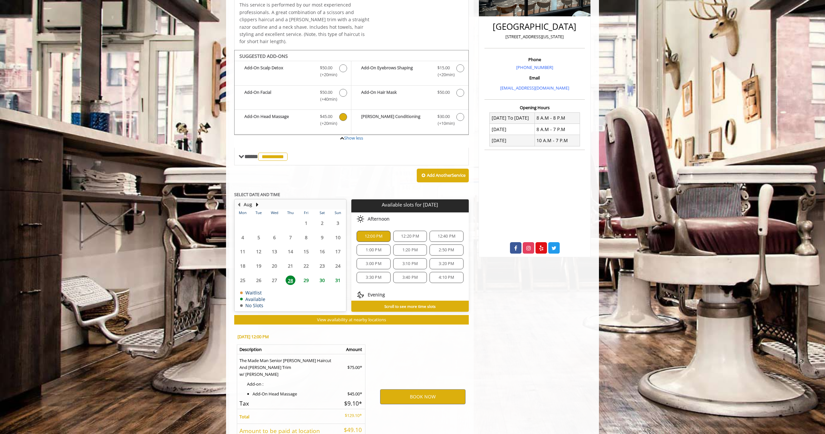
scroll to position [203, 0]
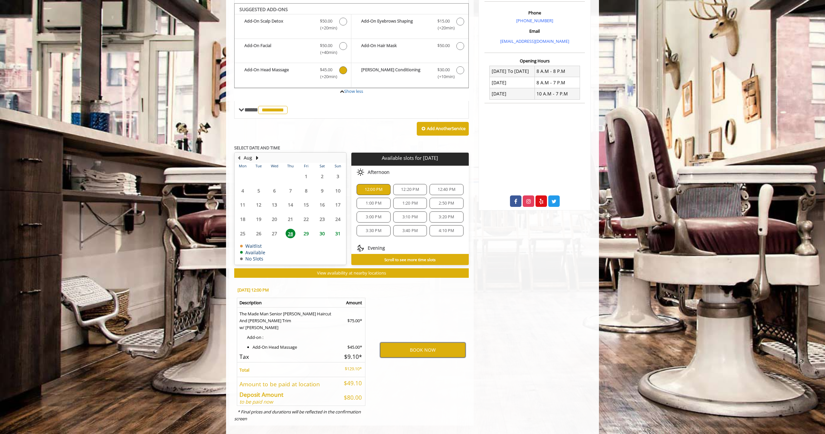
click at [424, 343] on button "BOOK NOW" at bounding box center [422, 350] width 85 height 15
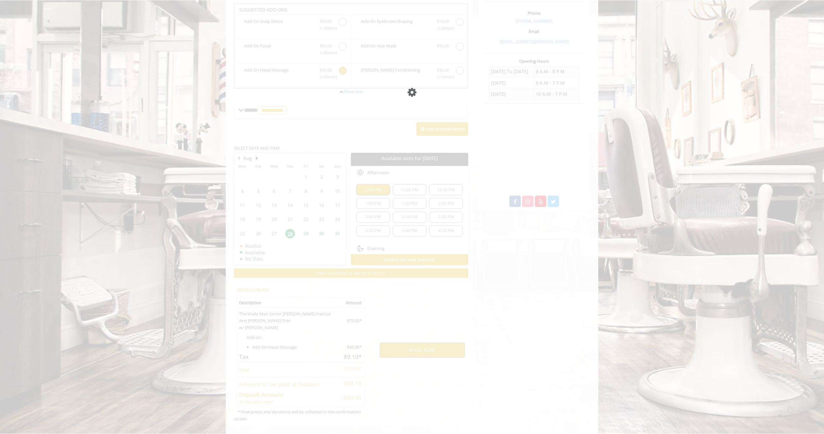
scroll to position [0, 0]
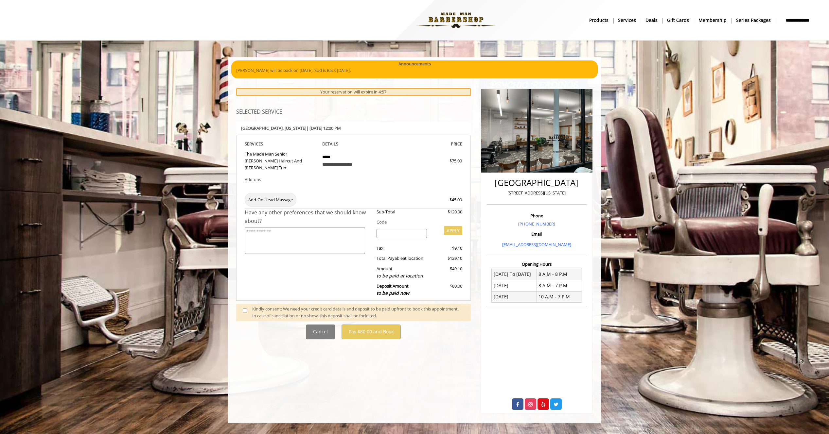
click at [265, 306] on div "Kindly consent: We need your credit card details and deposit to be paid upfront…" at bounding box center [358, 313] width 212 height 14
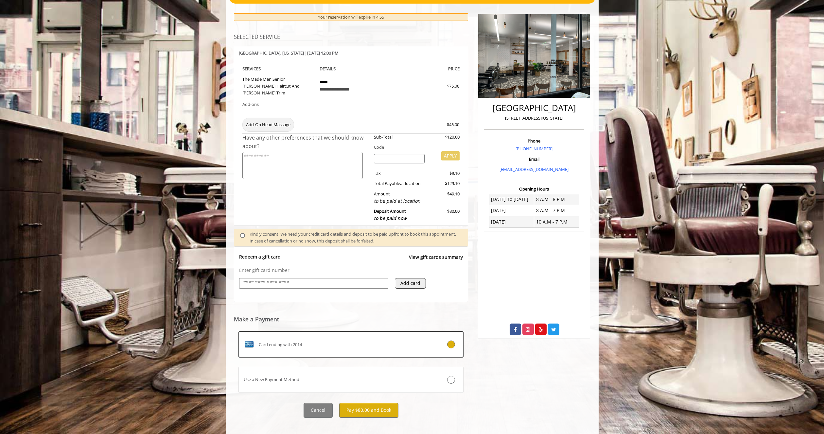
click at [304, 339] on div "Card ending with 2014" at bounding box center [332, 344] width 187 height 10
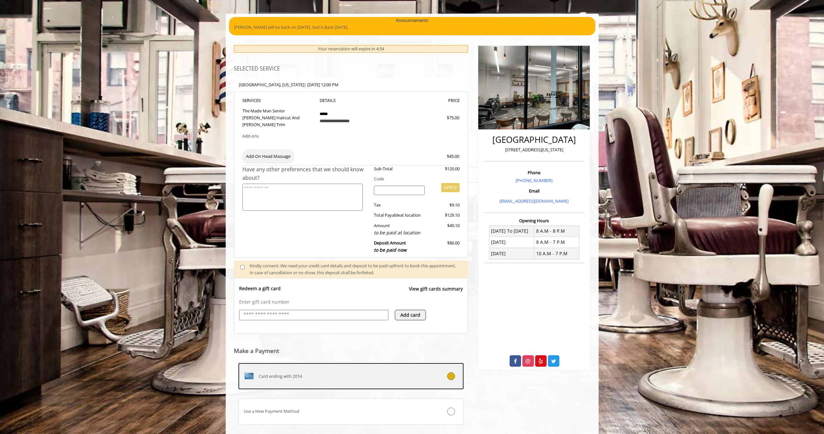
scroll to position [75, 0]
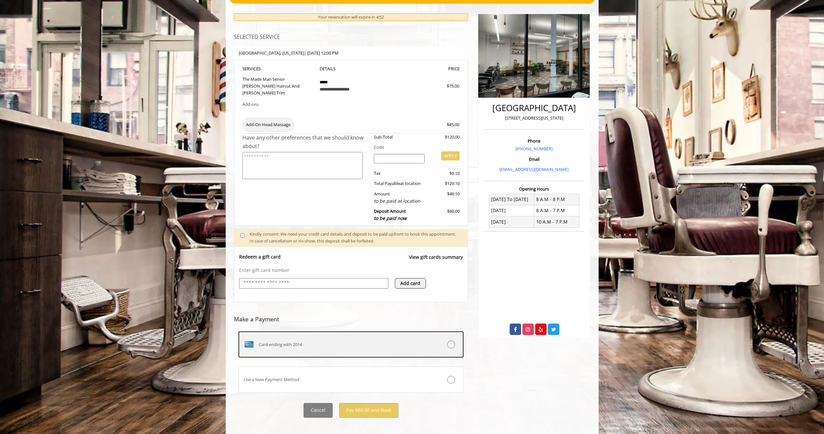
click at [381, 344] on label "Card ending with 2014" at bounding box center [350, 345] width 225 height 26
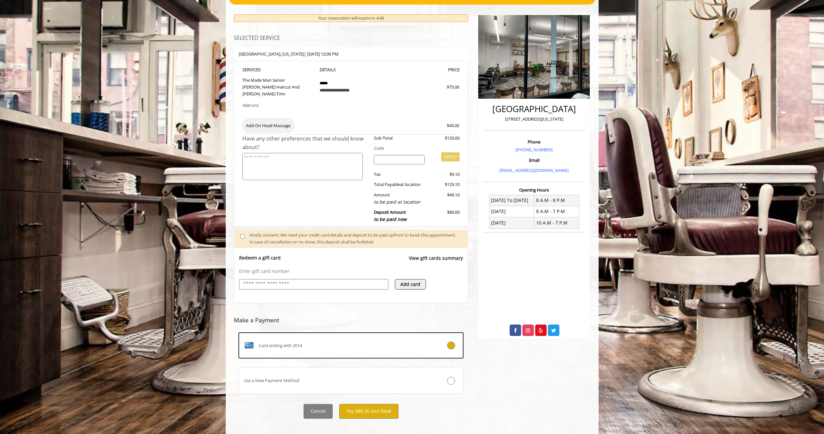
scroll to position [74, 0]
click at [365, 405] on button "Pay $80.00 and Book" at bounding box center [368, 412] width 59 height 15
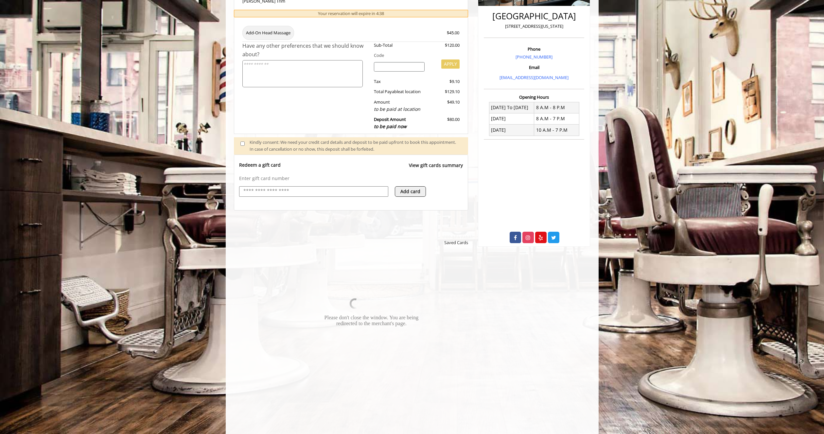
scroll to position [215, 0]
